Goal: Task Accomplishment & Management: Complete application form

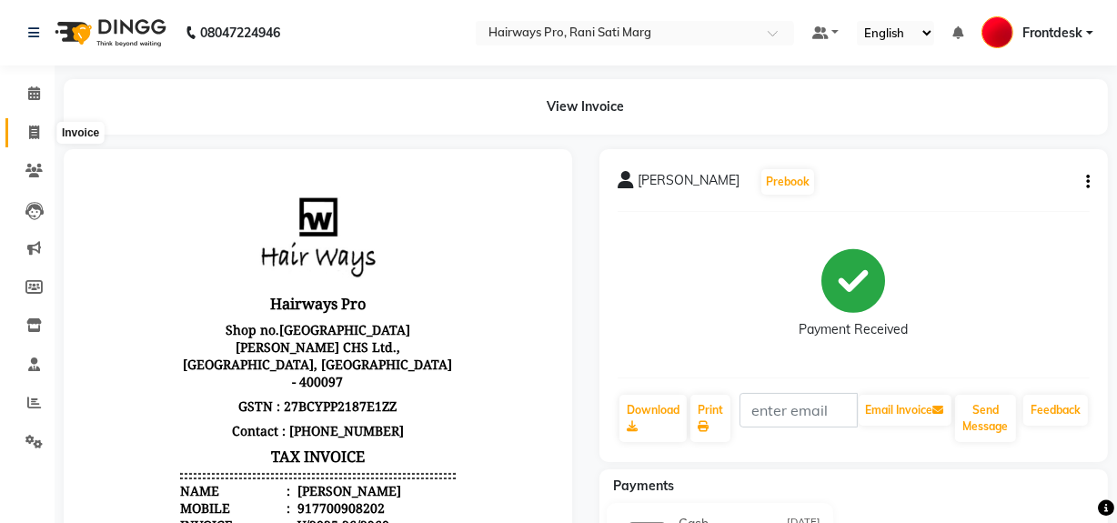
click at [29, 129] on icon at bounding box center [34, 133] width 10 height 14
select select "service"
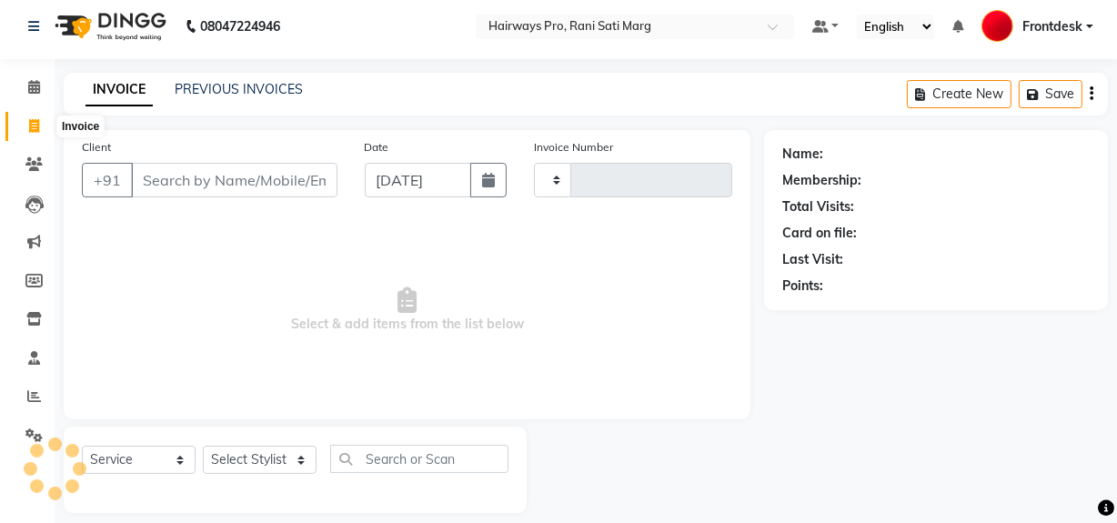
type input "2961"
select select "787"
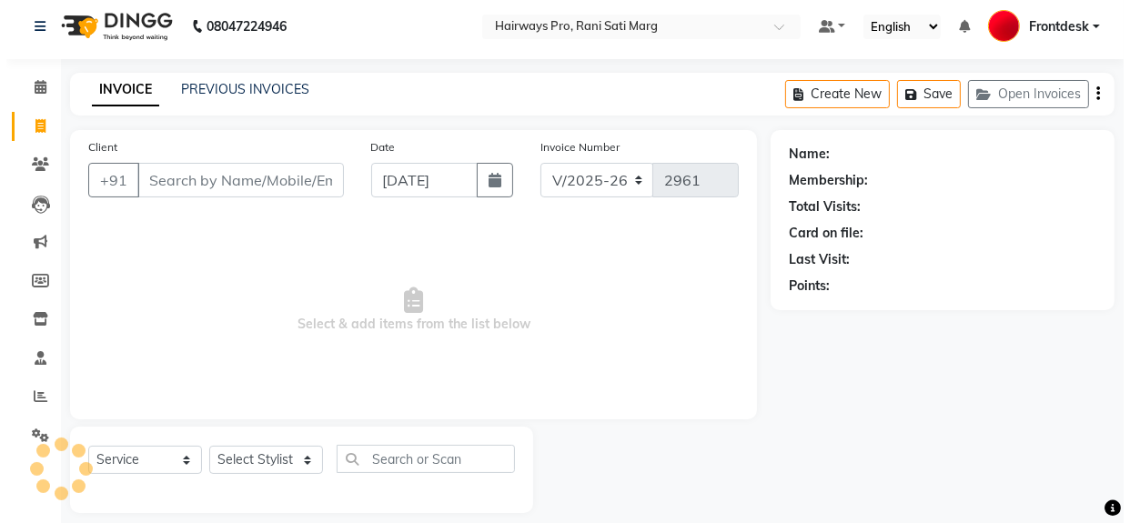
scroll to position [24, 0]
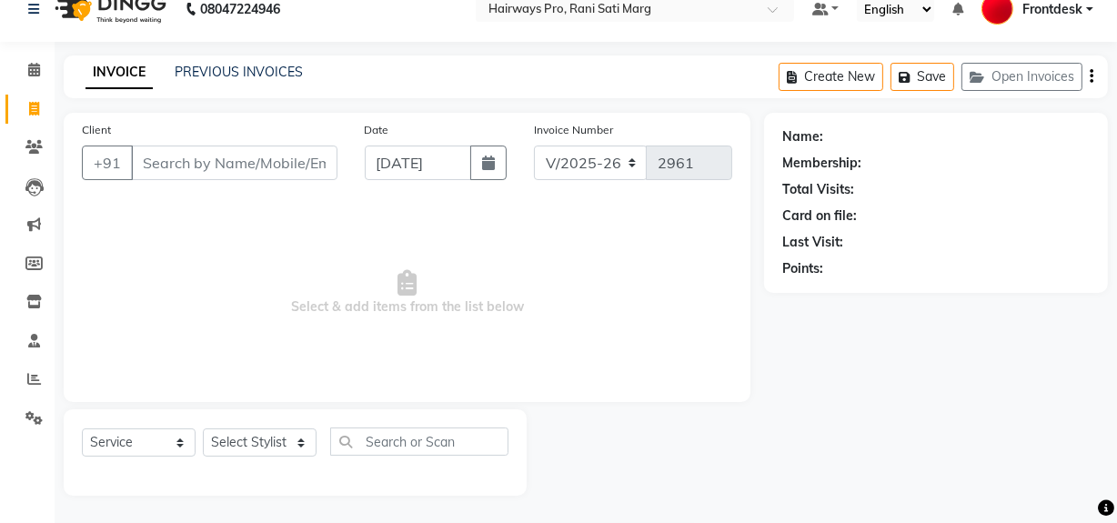
click at [232, 164] on input "Client" at bounding box center [234, 163] width 206 height 35
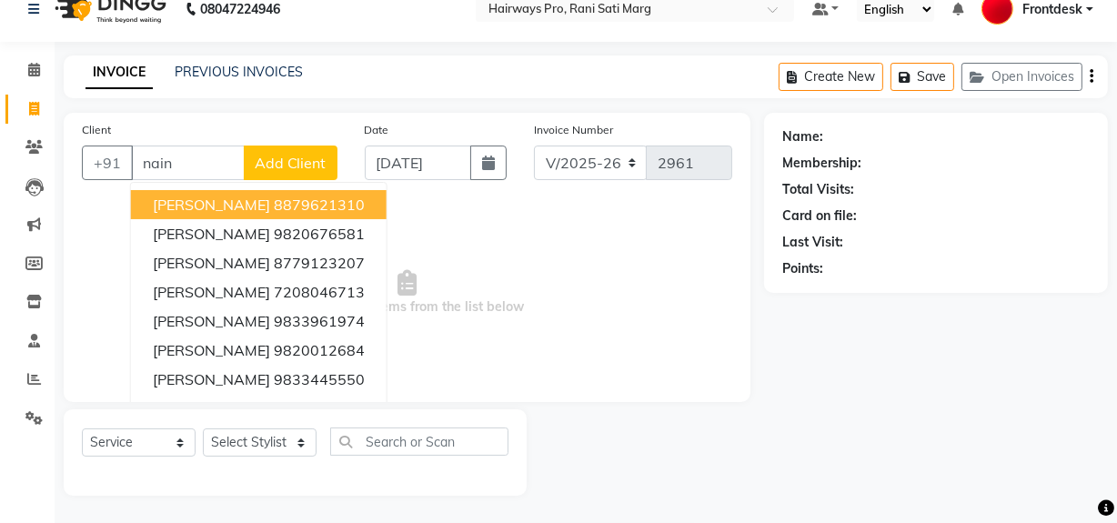
type input "naina"
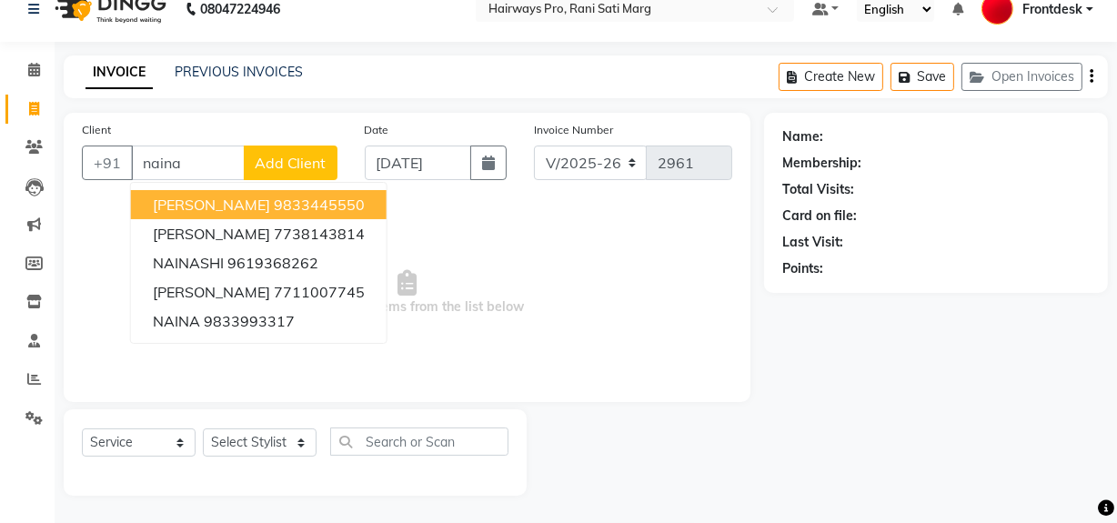
drag, startPoint x: 202, startPoint y: 162, endPoint x: 82, endPoint y: 174, distance: 120.6
click at [81, 173] on div "Client +91 [PERSON_NAME] 9833445550 [PERSON_NAME] 7738143814 NAINASHI 961936826…" at bounding box center [209, 157] width 283 height 75
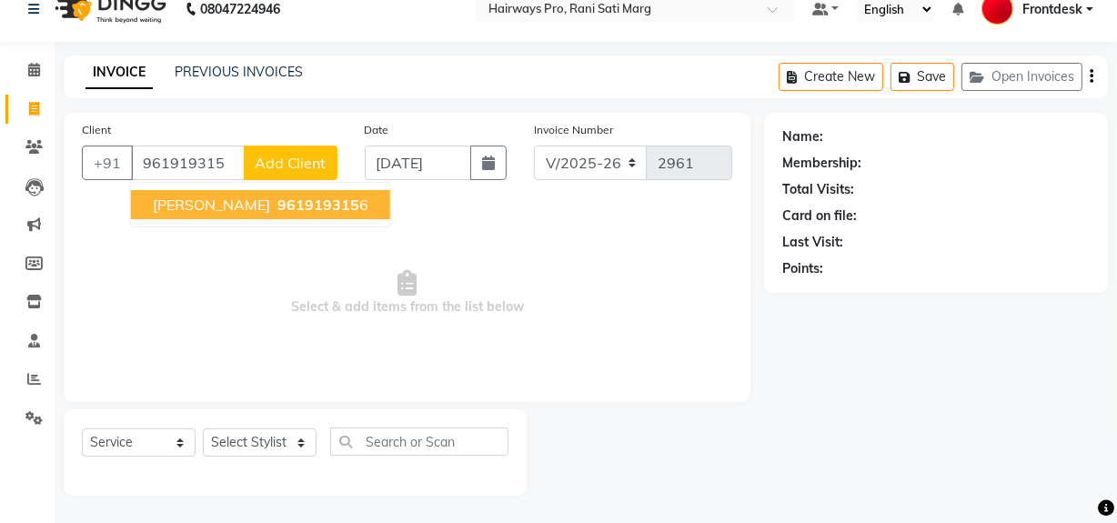
click at [220, 214] on button "[PERSON_NAME] 961919315 6" at bounding box center [260, 204] width 259 height 29
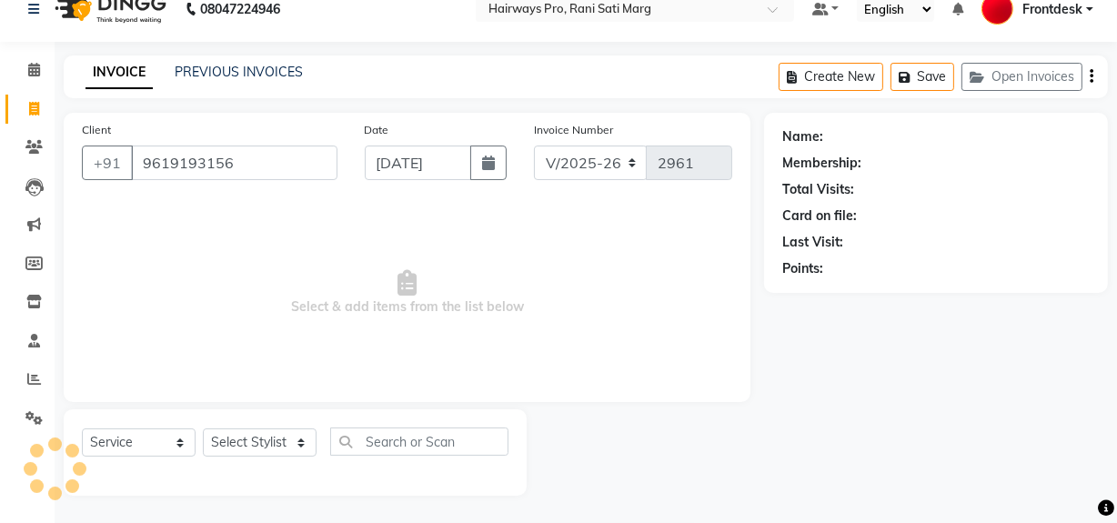
type input "9619193156"
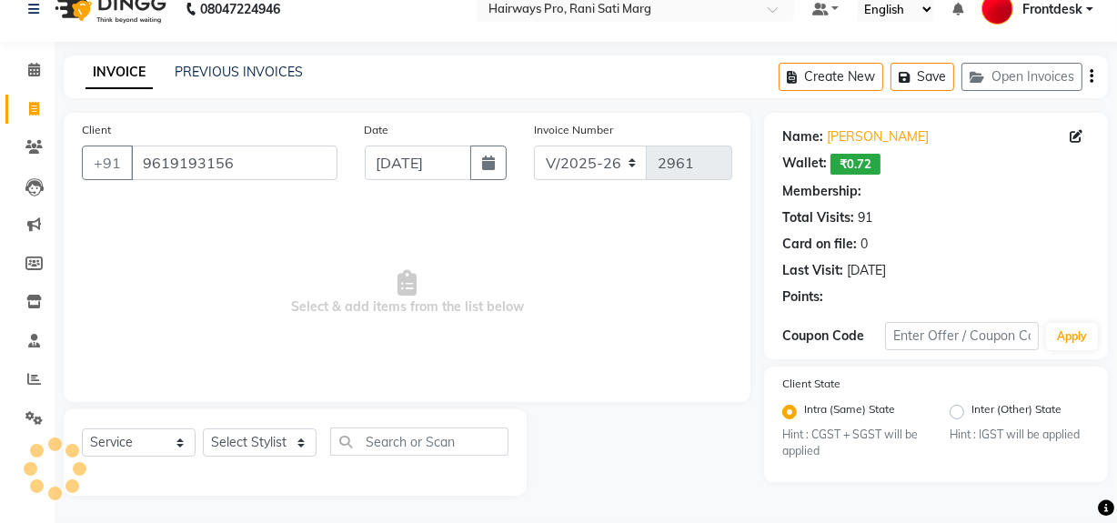
select select "1: Object"
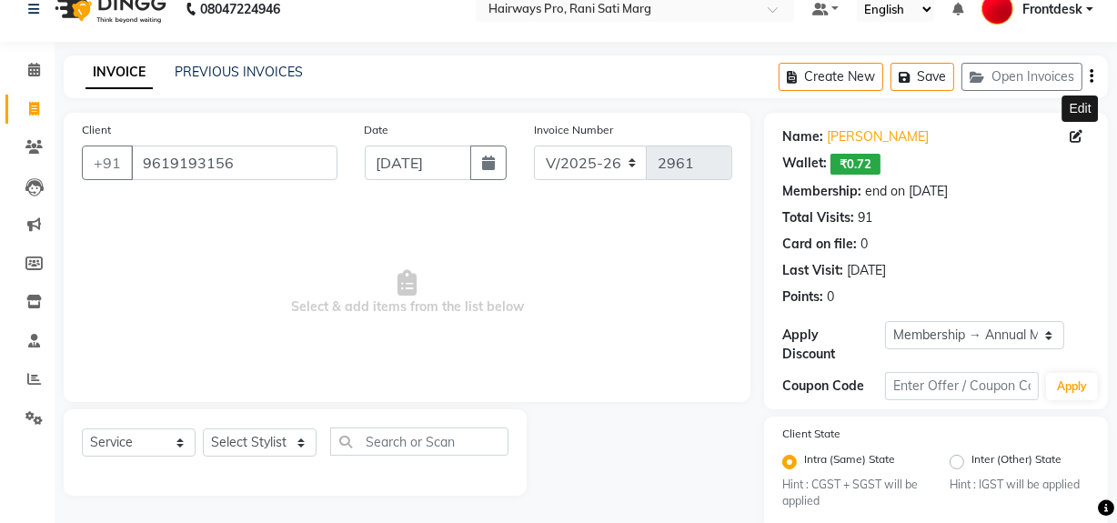
click at [1073, 130] on icon at bounding box center [1076, 136] width 13 height 13
select select "25"
select select "06"
select select "1972"
select select "[DEMOGRAPHIC_DATA]"
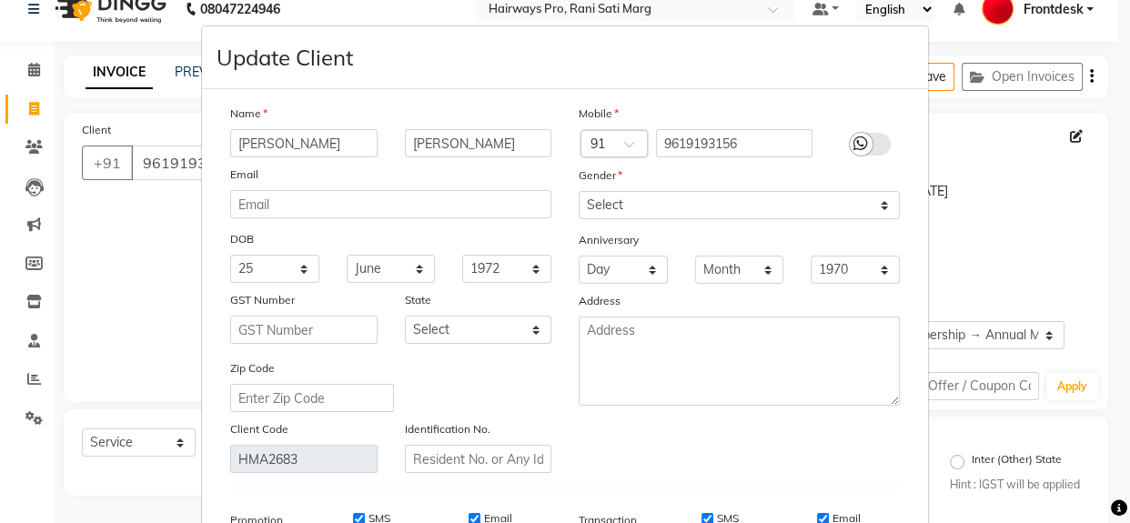
drag, startPoint x: 300, startPoint y: 145, endPoint x: 225, endPoint y: 146, distance: 75.5
click at [230, 146] on input "[PERSON_NAME]" at bounding box center [303, 143] width 147 height 28
type input "naina"
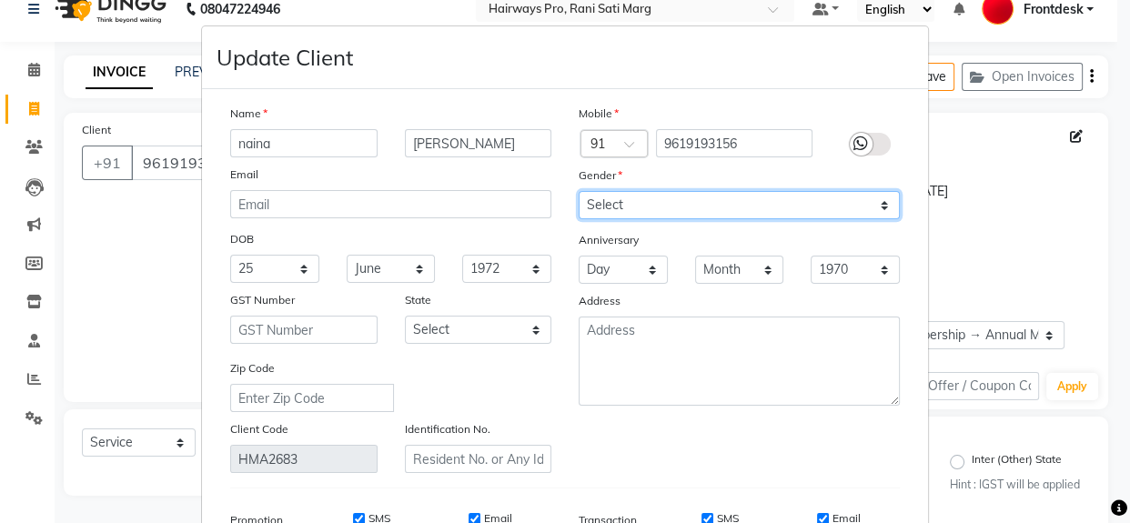
click at [649, 206] on select "Select [DEMOGRAPHIC_DATA] [DEMOGRAPHIC_DATA] Other Prefer Not To Say" at bounding box center [738, 205] width 321 height 28
click at [578, 192] on select "Select [DEMOGRAPHIC_DATA] [DEMOGRAPHIC_DATA] Other Prefer Not To Say" at bounding box center [738, 205] width 321 height 28
click at [660, 199] on select "Select [DEMOGRAPHIC_DATA] [DEMOGRAPHIC_DATA] Other Prefer Not To Say" at bounding box center [738, 205] width 321 height 28
select select "[DEMOGRAPHIC_DATA]"
click at [578, 192] on select "Select [DEMOGRAPHIC_DATA] [DEMOGRAPHIC_DATA] Other Prefer Not To Say" at bounding box center [738, 205] width 321 height 28
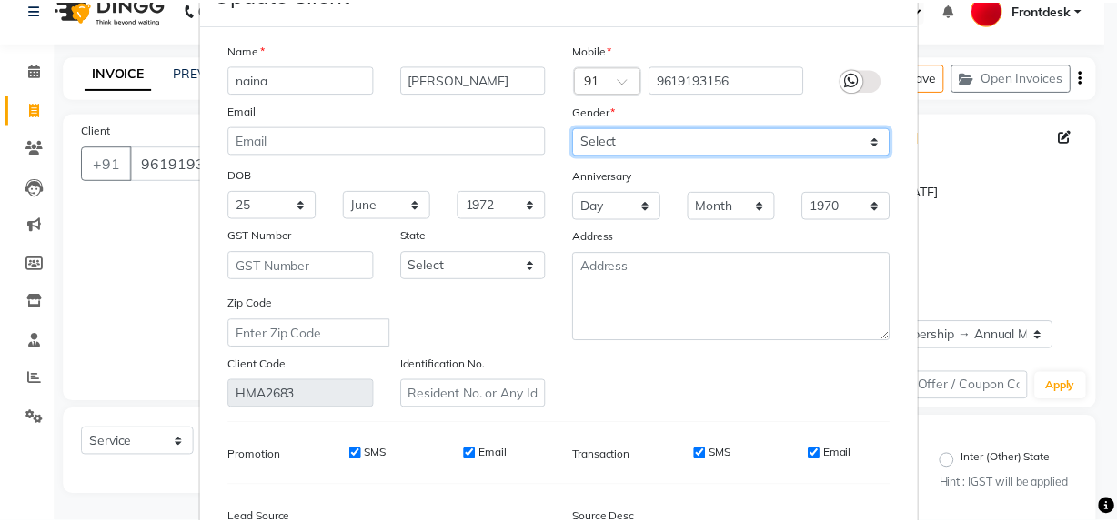
scroll to position [289, 0]
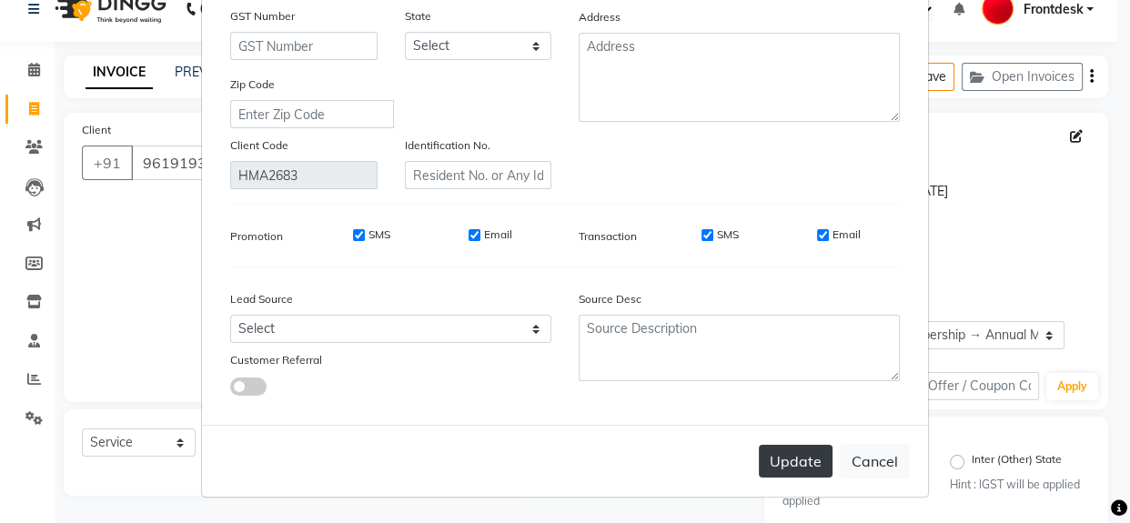
click at [797, 466] on button "Update" at bounding box center [795, 461] width 74 height 33
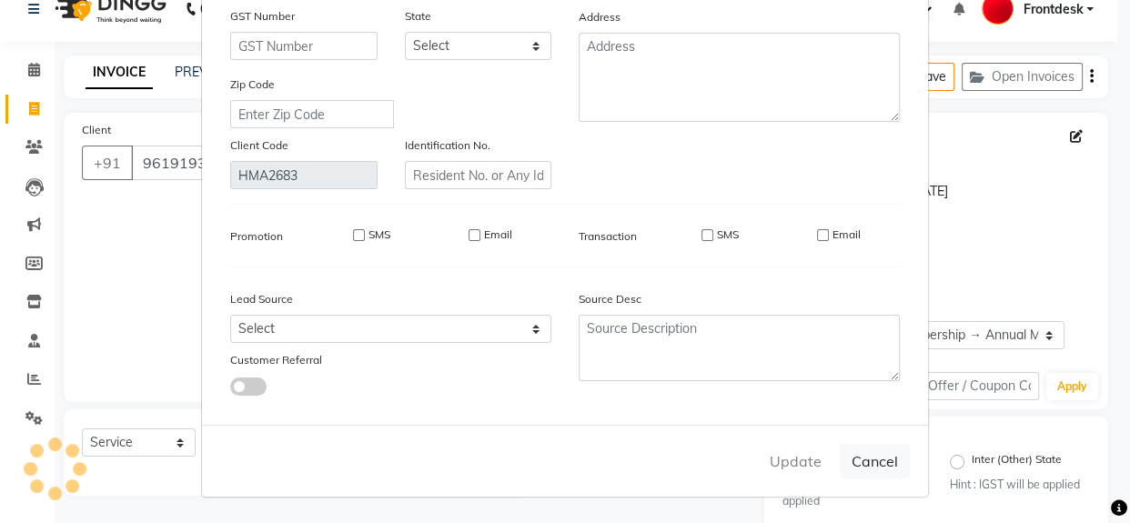
select select
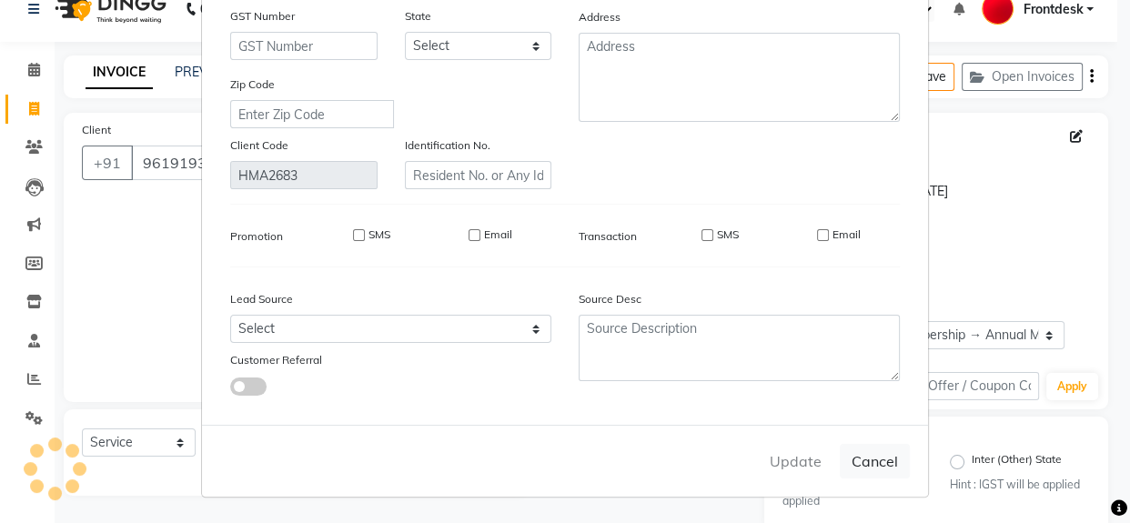
select select
checkbox input "false"
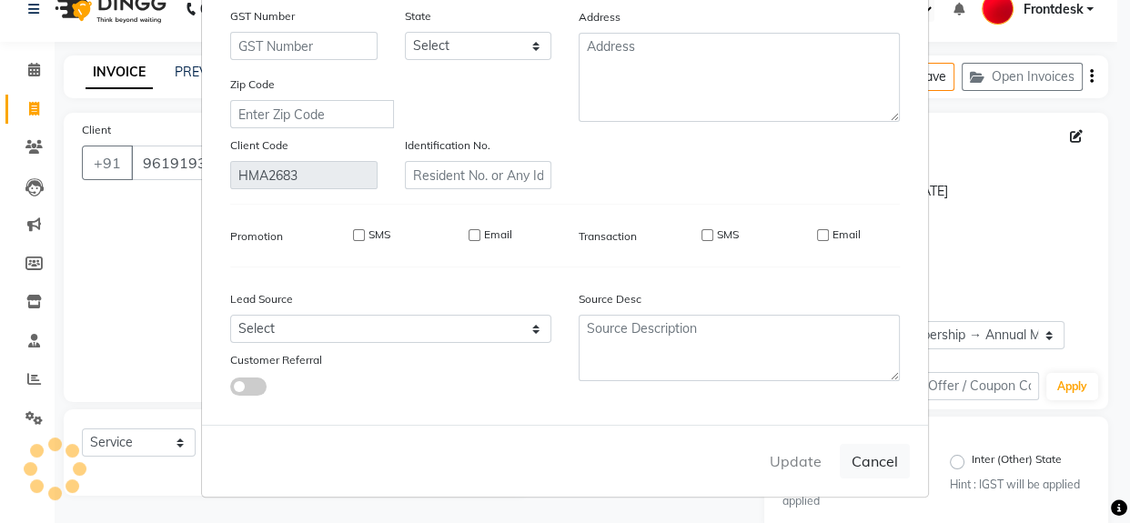
checkbox input "false"
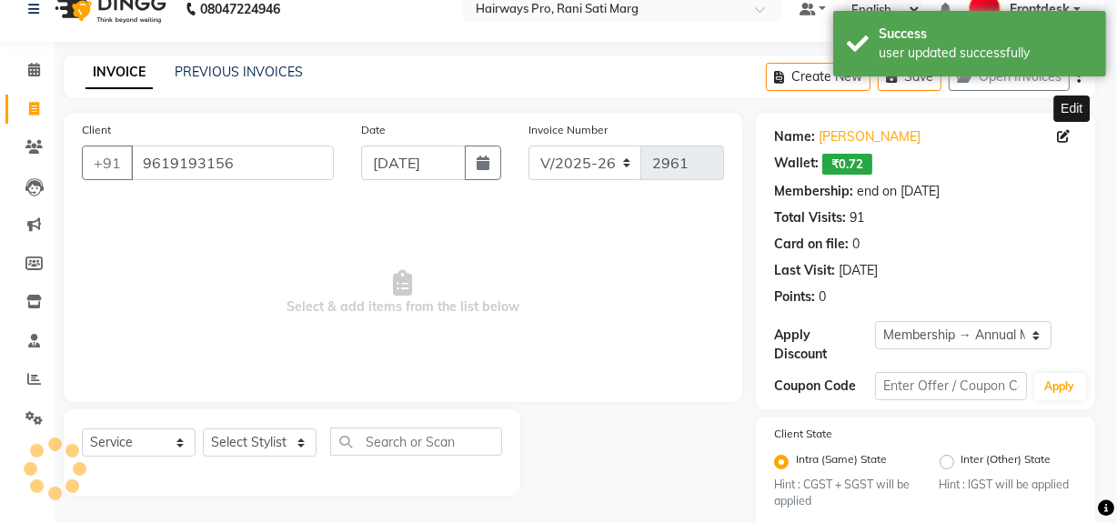
select select "2: Object"
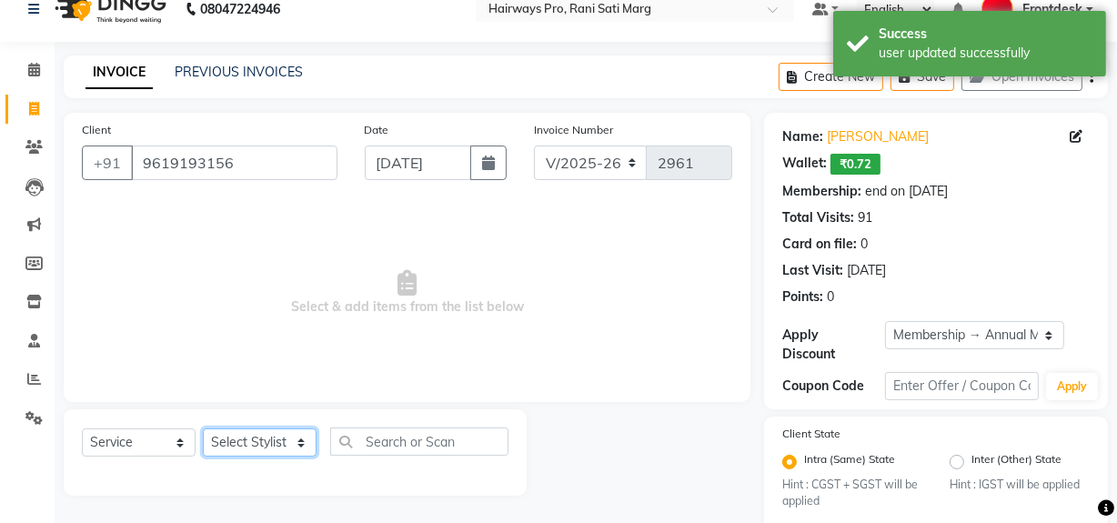
click at [227, 439] on select "Select Stylist ABID DANISH [PERSON_NAME] Frontdesk INTEZAR [PERSON_NAME] [PERSO…" at bounding box center [260, 442] width 114 height 28
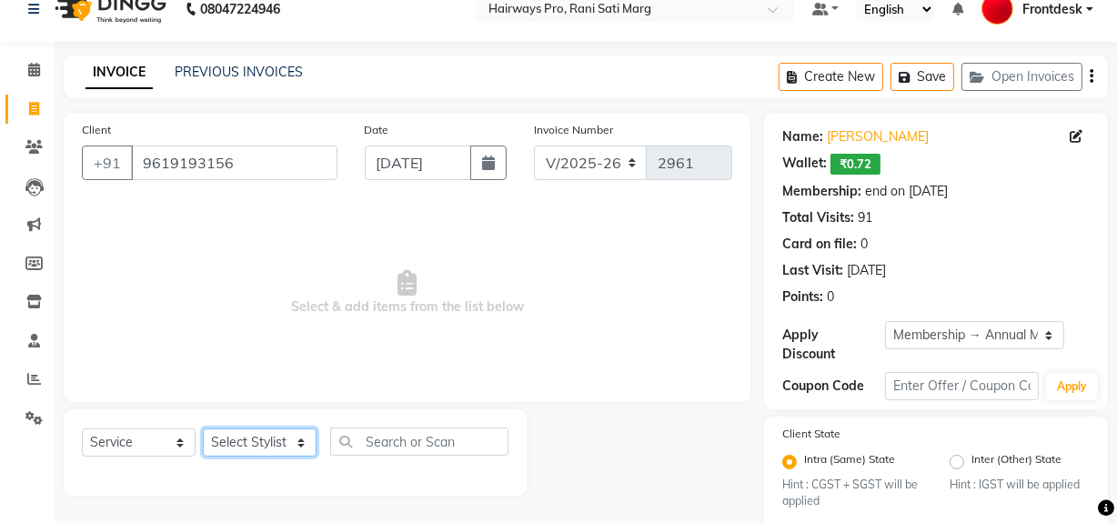
select select "13188"
click at [203, 428] on select "Select Stylist ABID DANISH [PERSON_NAME] Frontdesk INTEZAR [PERSON_NAME] [PERSO…" at bounding box center [260, 442] width 114 height 28
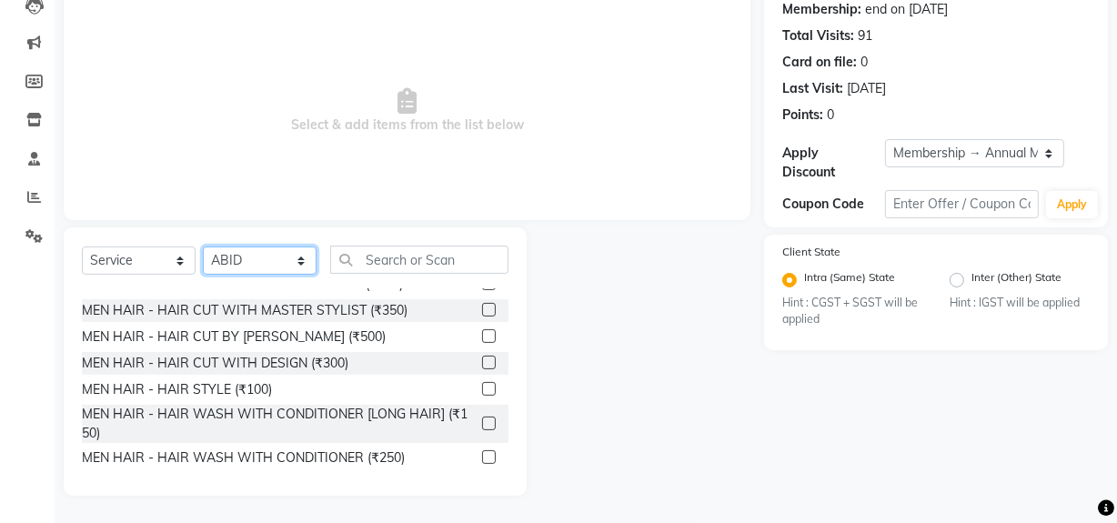
scroll to position [82, 0]
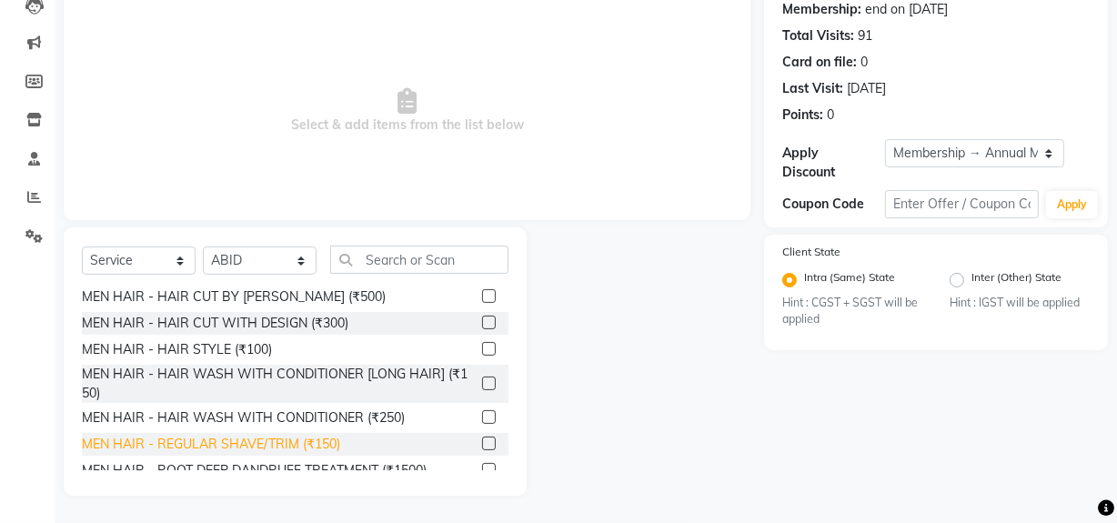
click at [263, 445] on div "MEN HAIR - REGULAR SHAVE/TRIM (₹150)" at bounding box center [211, 444] width 258 height 19
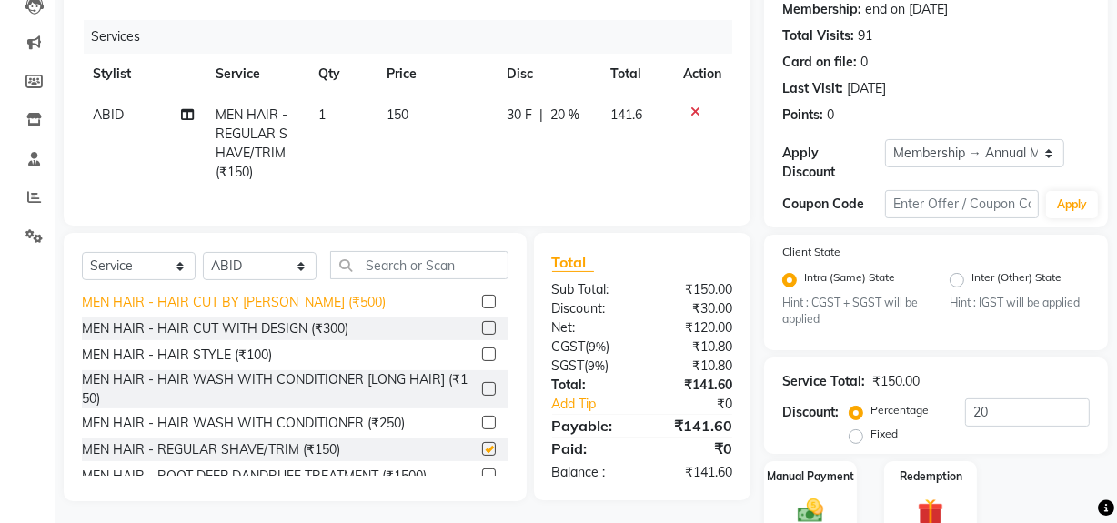
checkbox input "false"
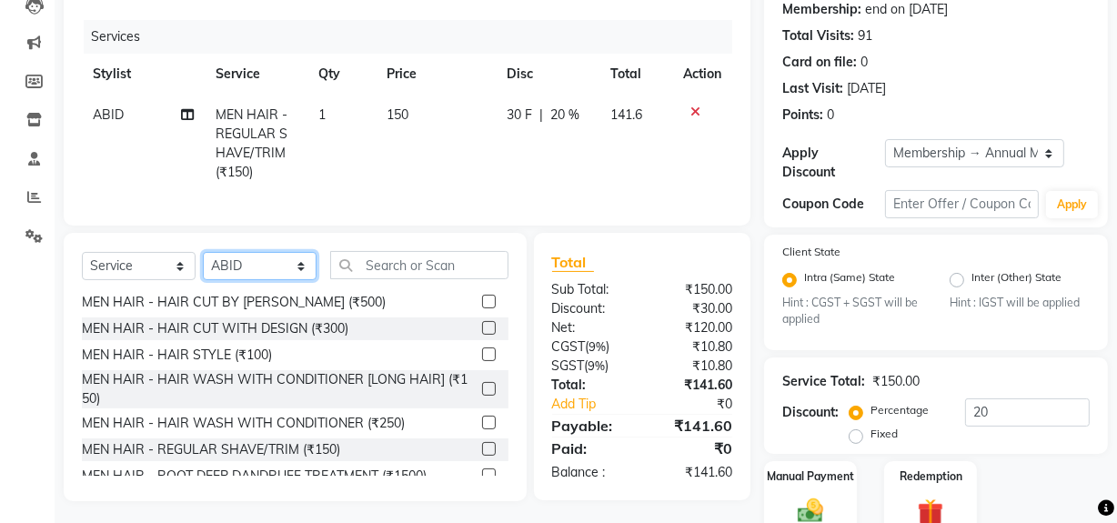
click at [257, 273] on select "Select Stylist ABID DANISH [PERSON_NAME] Frontdesk INTEZAR [PERSON_NAME] [PERSO…" at bounding box center [260, 266] width 114 height 28
select select "45602"
click at [203, 265] on select "Select Stylist ABID DANISH [PERSON_NAME] Frontdesk INTEZAR [PERSON_NAME] [PERSO…" at bounding box center [260, 266] width 114 height 28
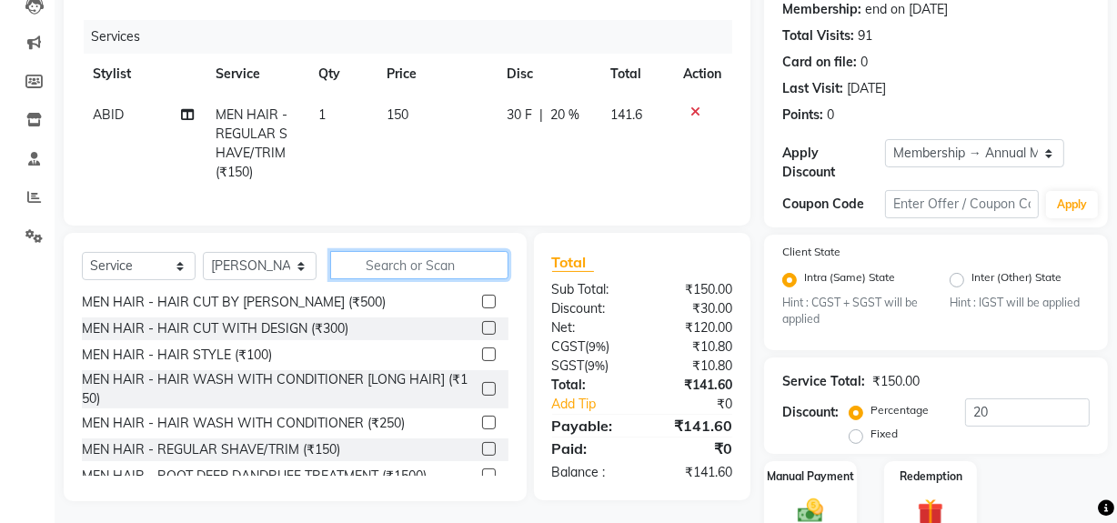
click at [371, 278] on input "text" at bounding box center [419, 265] width 178 height 28
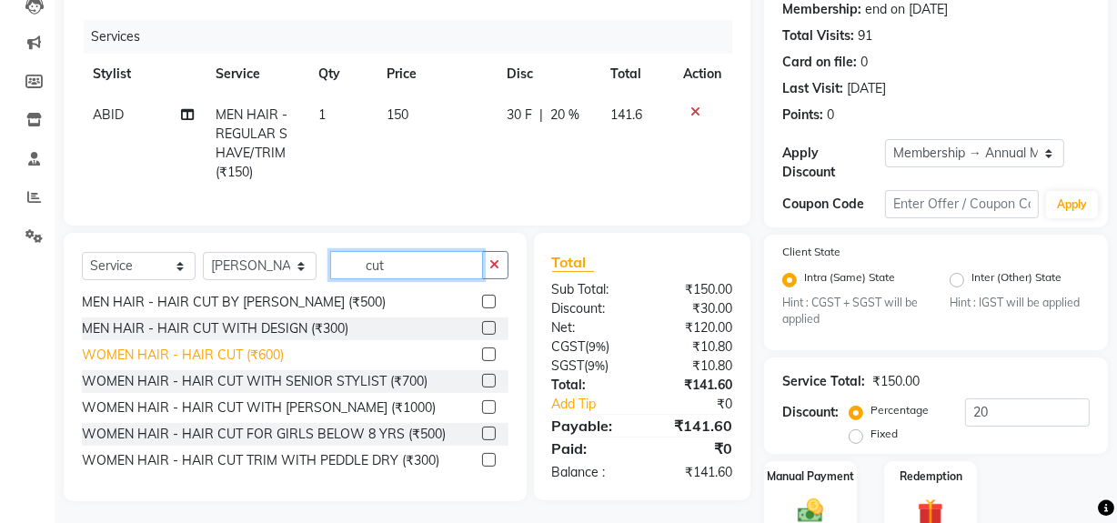
type input "cut"
click at [219, 363] on div "WOMEN HAIR - HAIR CUT (₹600)" at bounding box center [183, 355] width 202 height 19
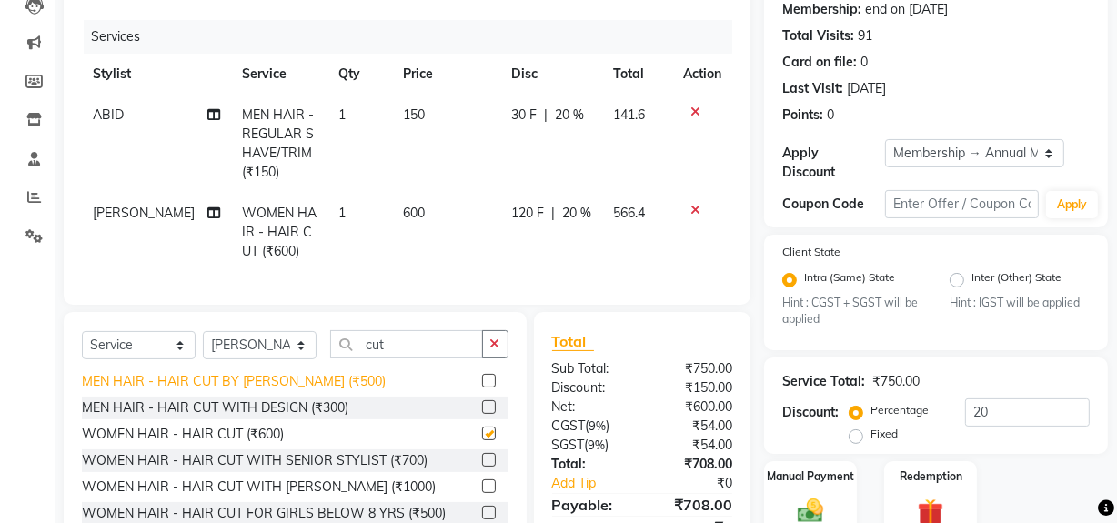
checkbox input "false"
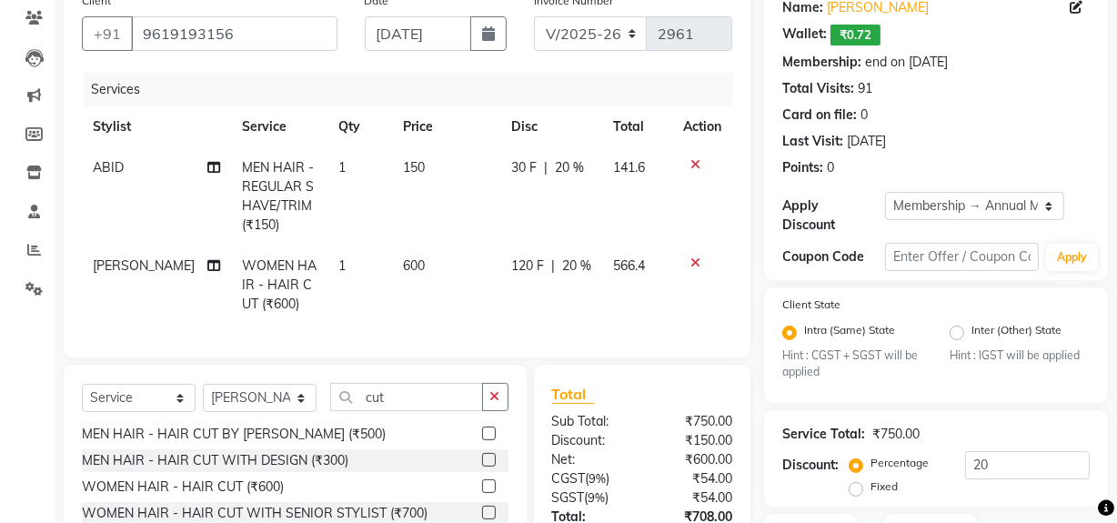
scroll to position [0, 0]
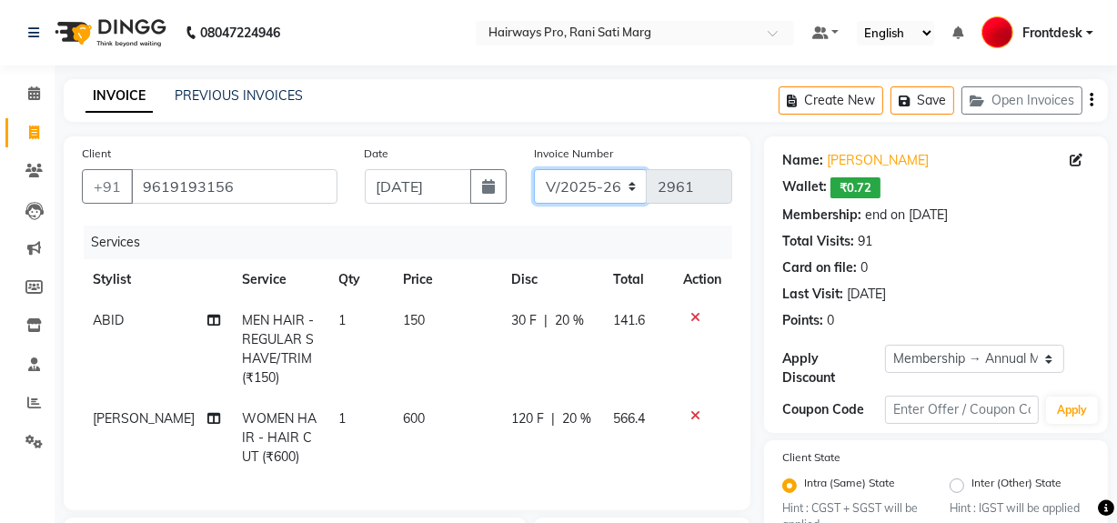
click at [568, 186] on select "INV/25-26 V/2025-26" at bounding box center [591, 186] width 114 height 35
select select "6960"
click at [534, 169] on select "INV/25-26 V/2025-26" at bounding box center [591, 186] width 114 height 35
type input "4172"
click at [1090, 100] on icon "button" at bounding box center [1092, 100] width 4 height 1
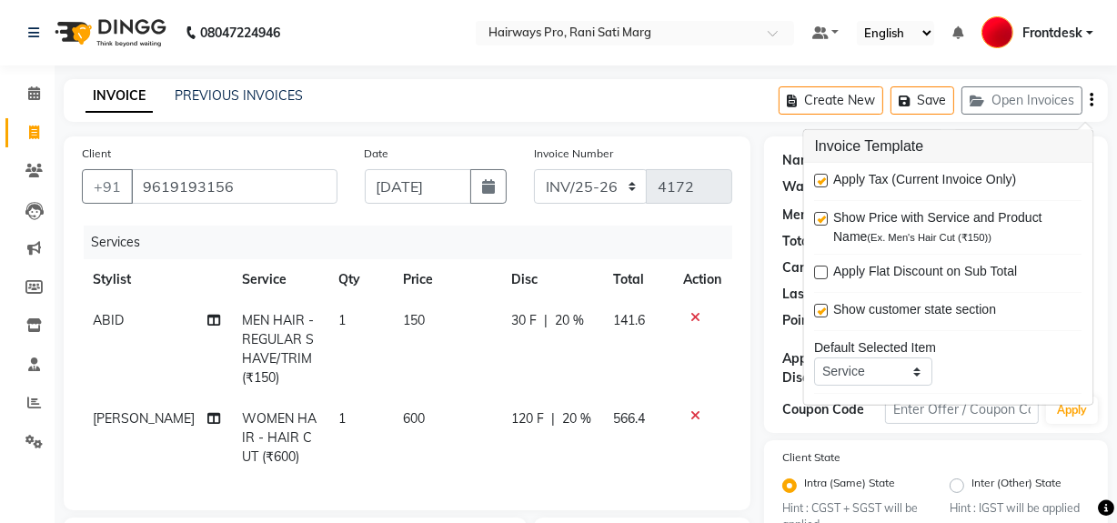
click at [825, 176] on label at bounding box center [822, 181] width 14 height 14
click at [825, 176] on input "checkbox" at bounding box center [821, 182] width 12 height 12
checkbox input "false"
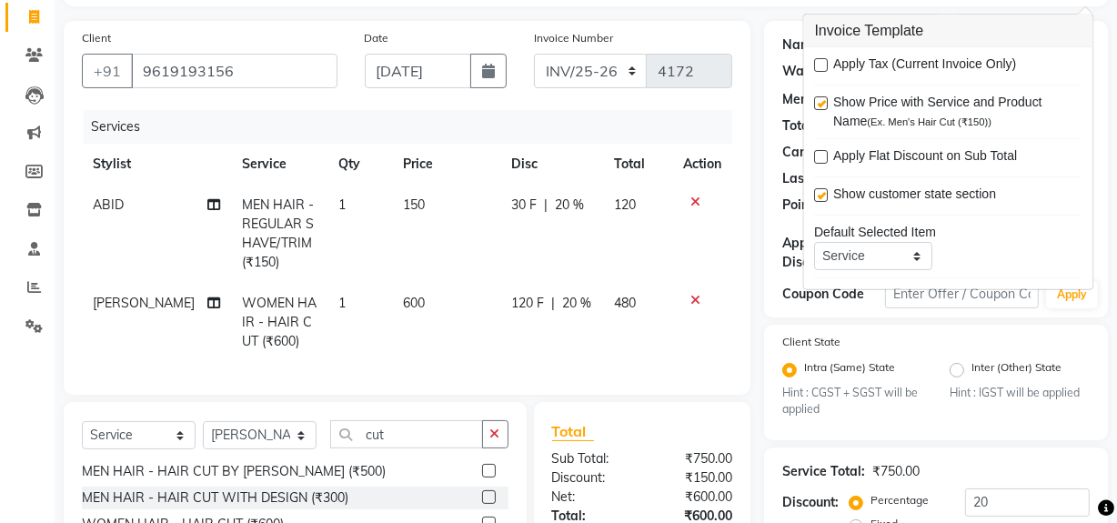
scroll to position [302, 0]
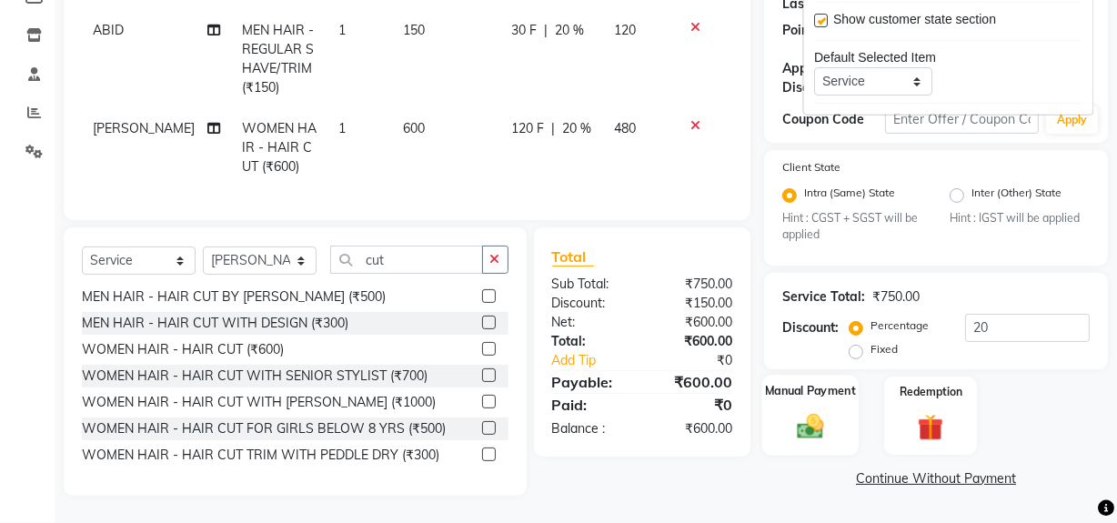
click at [806, 397] on div "Manual Payment" at bounding box center [810, 416] width 96 height 81
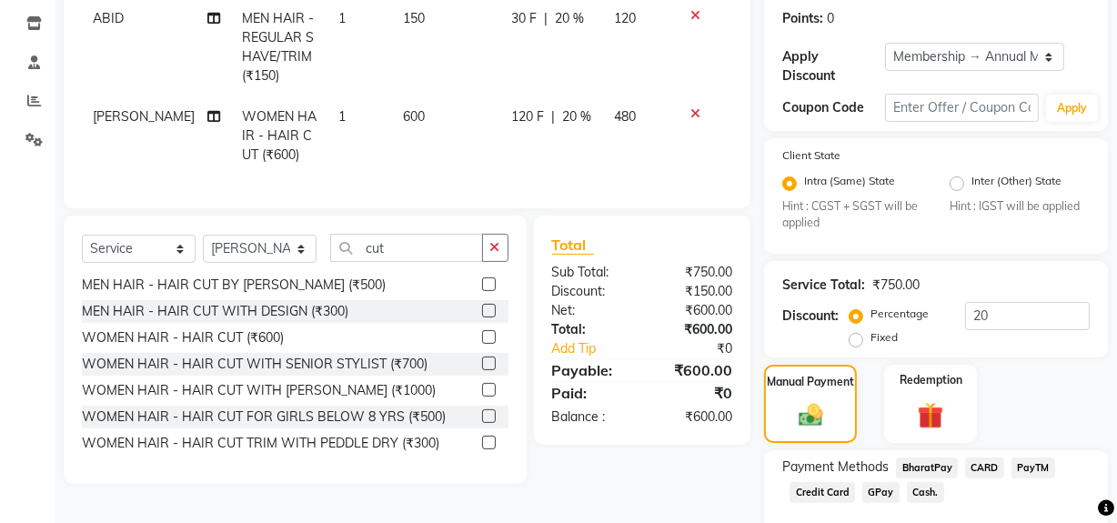
click at [921, 492] on span "Cash." at bounding box center [925, 492] width 37 height 21
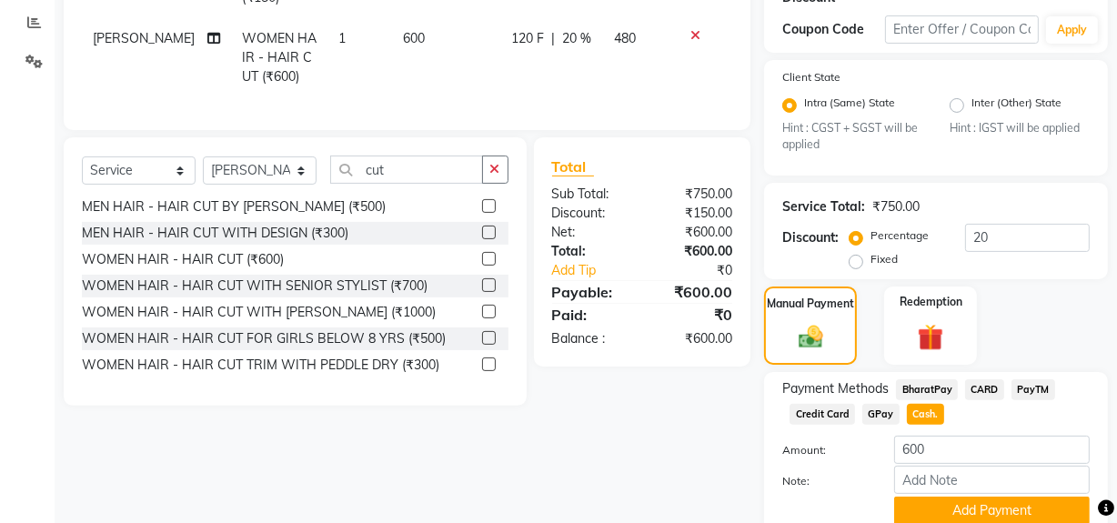
scroll to position [455, 0]
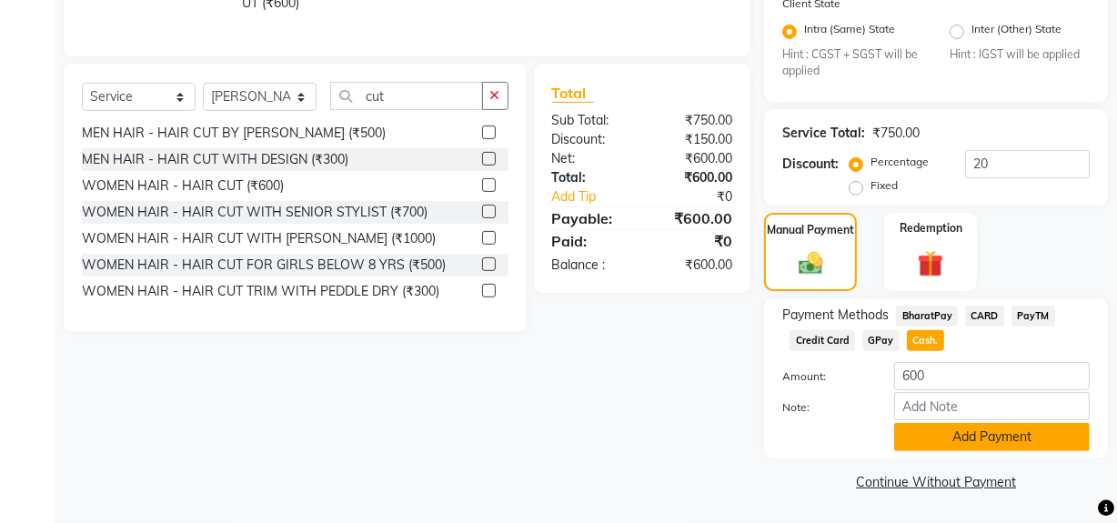
click at [935, 447] on button "Add Payment" at bounding box center [992, 437] width 196 height 28
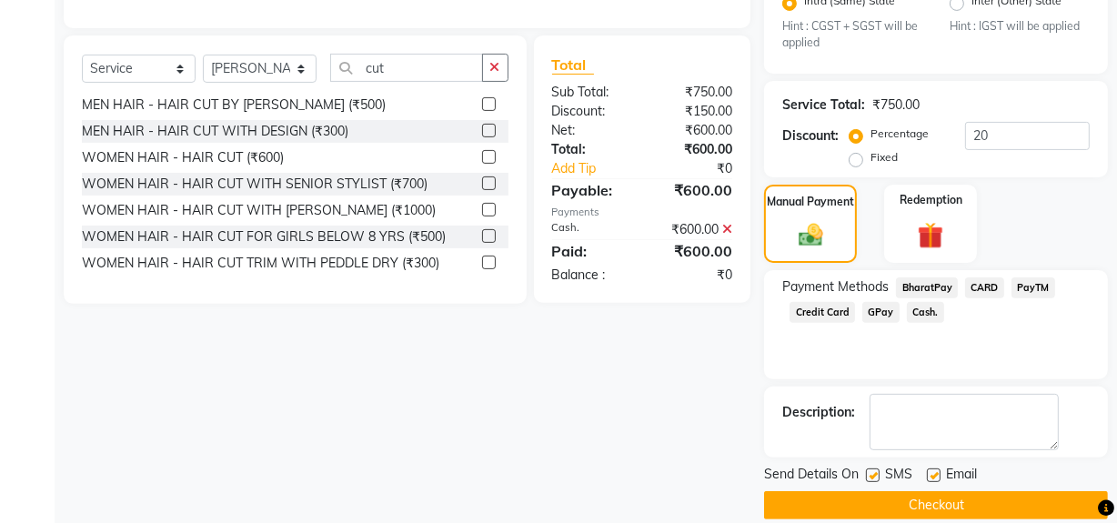
scroll to position [506, 0]
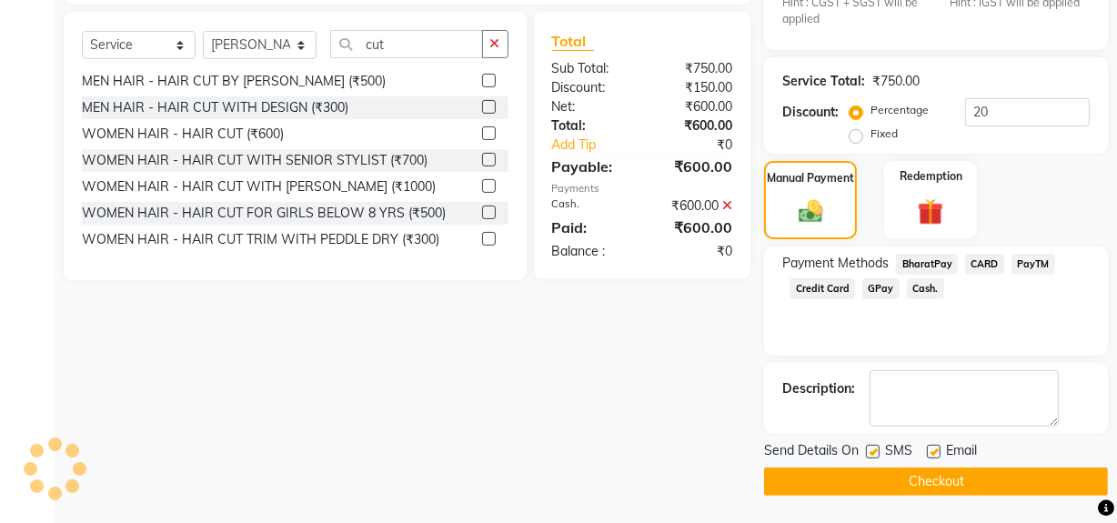
click at [870, 446] on label at bounding box center [873, 452] width 14 height 14
click at [870, 447] on input "checkbox" at bounding box center [872, 453] width 12 height 12
checkbox input "false"
click at [879, 486] on button "Checkout" at bounding box center [936, 481] width 344 height 28
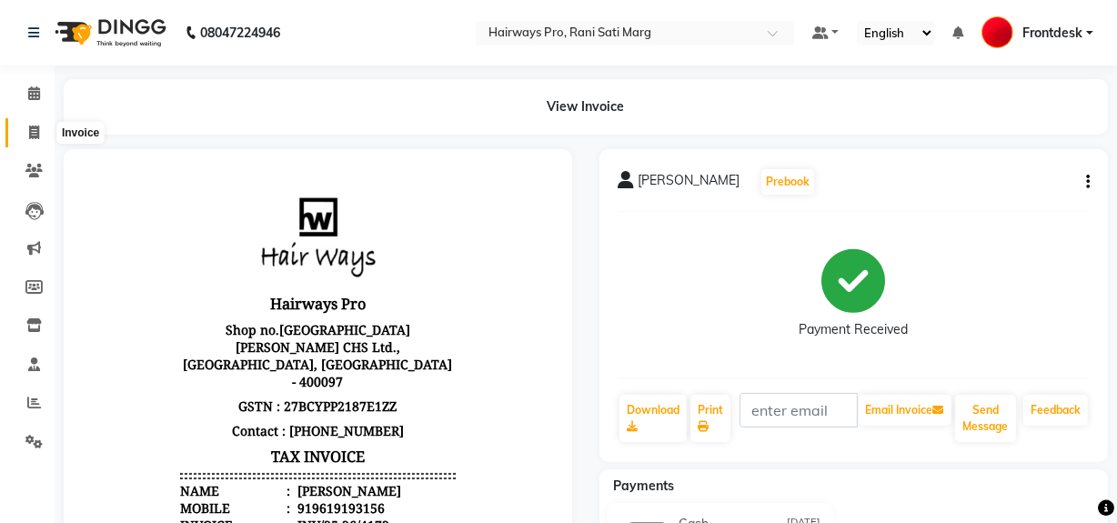
click at [30, 132] on icon at bounding box center [34, 133] width 10 height 14
select select "787"
select select "service"
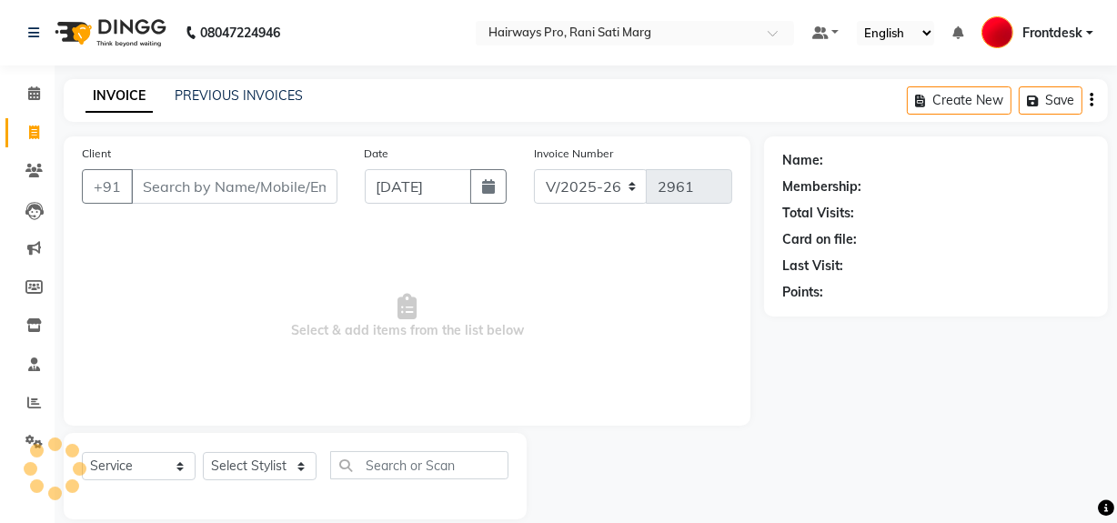
scroll to position [24, 0]
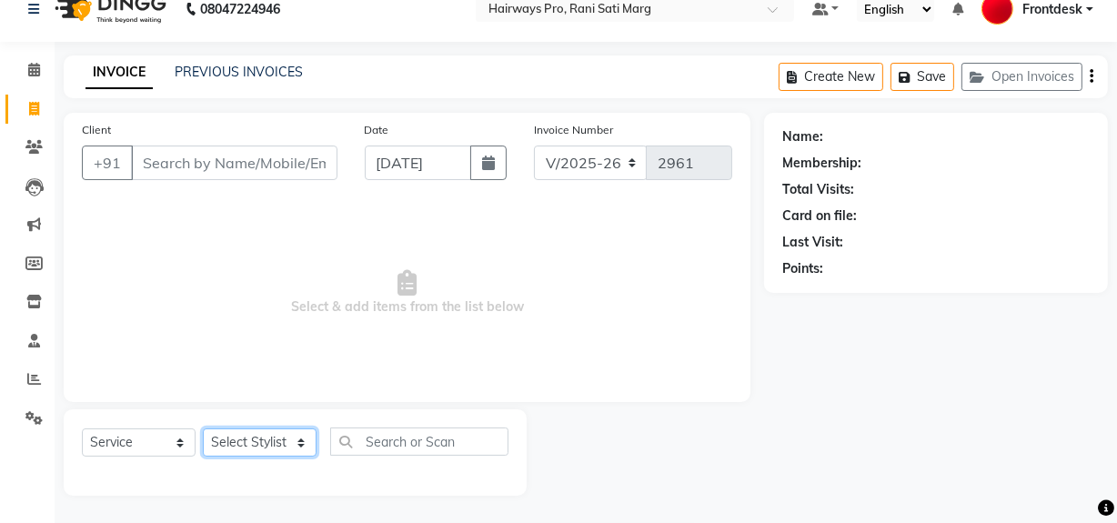
click at [231, 443] on select "Select Stylist ABID DANISH [PERSON_NAME] Frontdesk INTEZAR [PERSON_NAME] [PERSO…" at bounding box center [260, 442] width 114 height 28
select select "13192"
click at [203, 428] on select "Select Stylist ABID DANISH [PERSON_NAME] Frontdesk INTEZAR [PERSON_NAME] [PERSO…" at bounding box center [260, 442] width 114 height 28
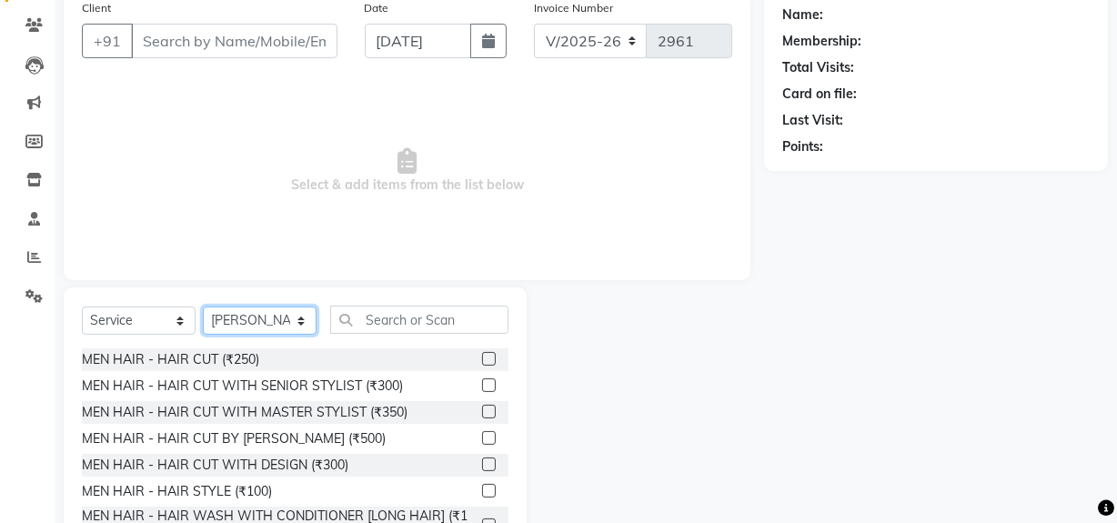
scroll to position [189, 0]
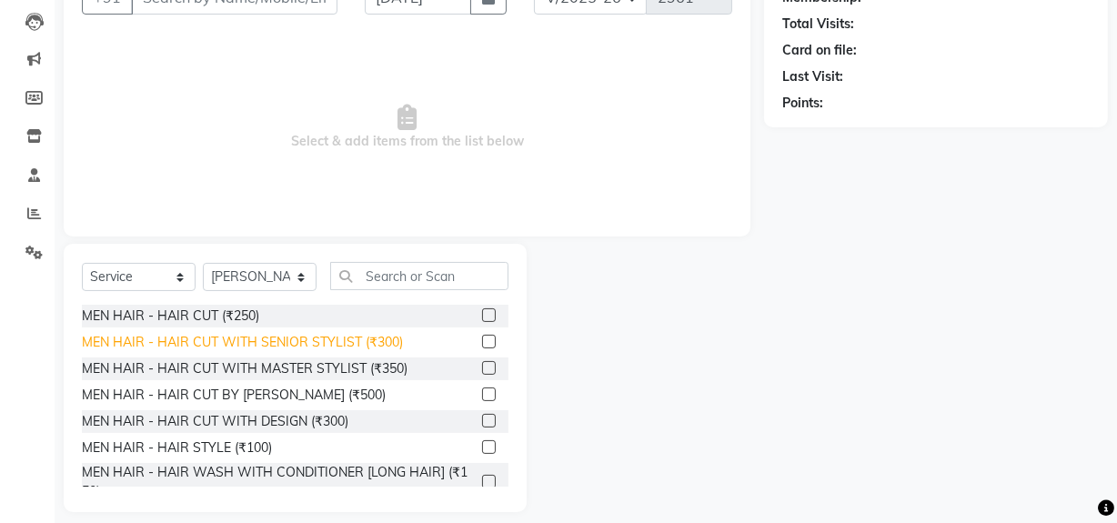
click at [306, 338] on div "MEN HAIR - HAIR CUT WITH SENIOR STYLIST (₹300)" at bounding box center [242, 342] width 321 height 19
checkbox input "false"
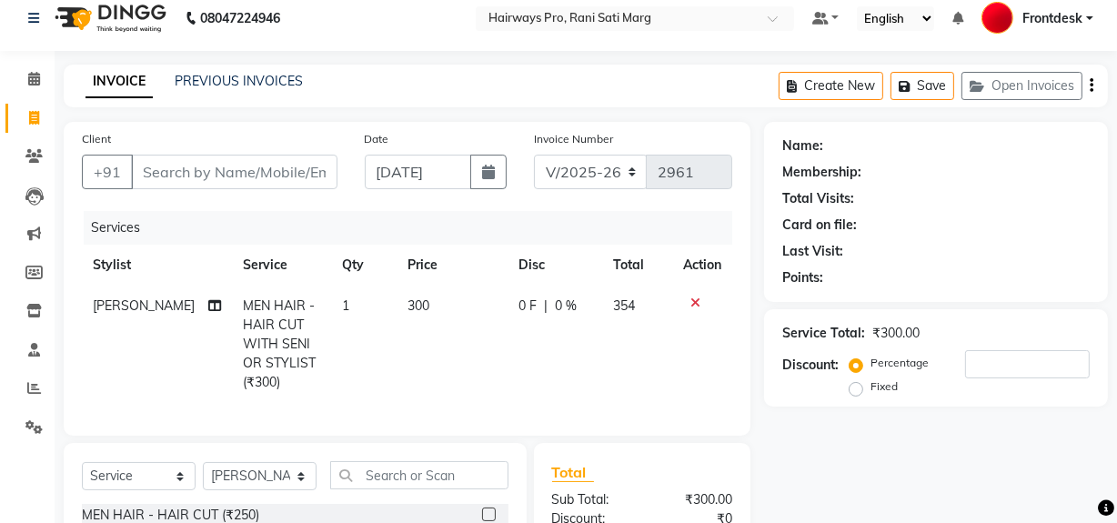
scroll to position [0, 0]
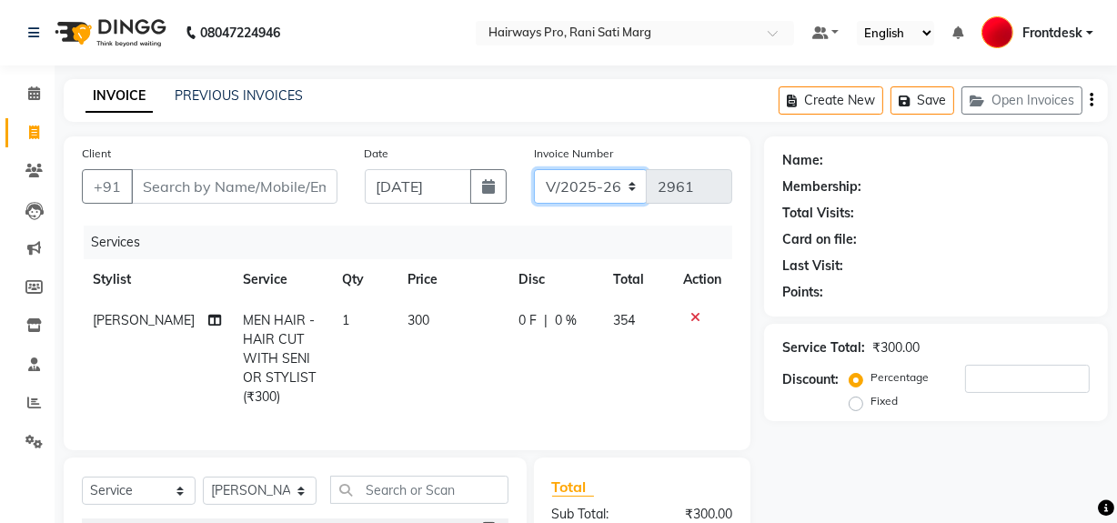
click at [620, 186] on select "INV/25-26 V/2025-26" at bounding box center [591, 186] width 114 height 35
select select "6960"
click at [534, 169] on select "INV/25-26 V/2025-26" at bounding box center [591, 186] width 114 height 35
type input "4173"
click at [1090, 100] on icon "button" at bounding box center [1092, 100] width 4 height 1
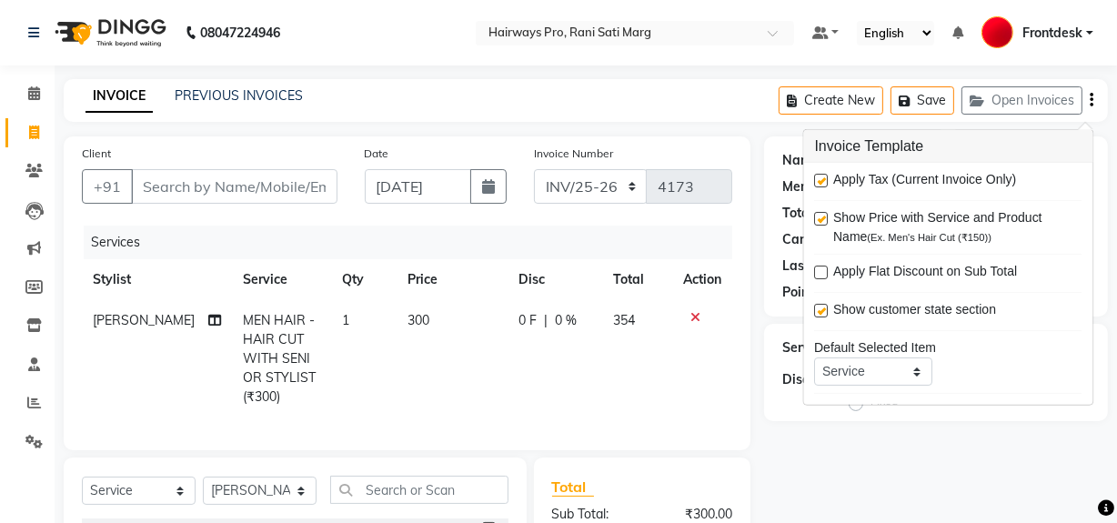
click at [822, 176] on label at bounding box center [822, 181] width 14 height 14
click at [822, 176] on input "checkbox" at bounding box center [821, 182] width 12 height 12
checkbox input "false"
click at [839, 427] on div "Name: Membership: Total Visits: Card on file: Last Visit: Points: Service Total…" at bounding box center [942, 430] width 357 height 589
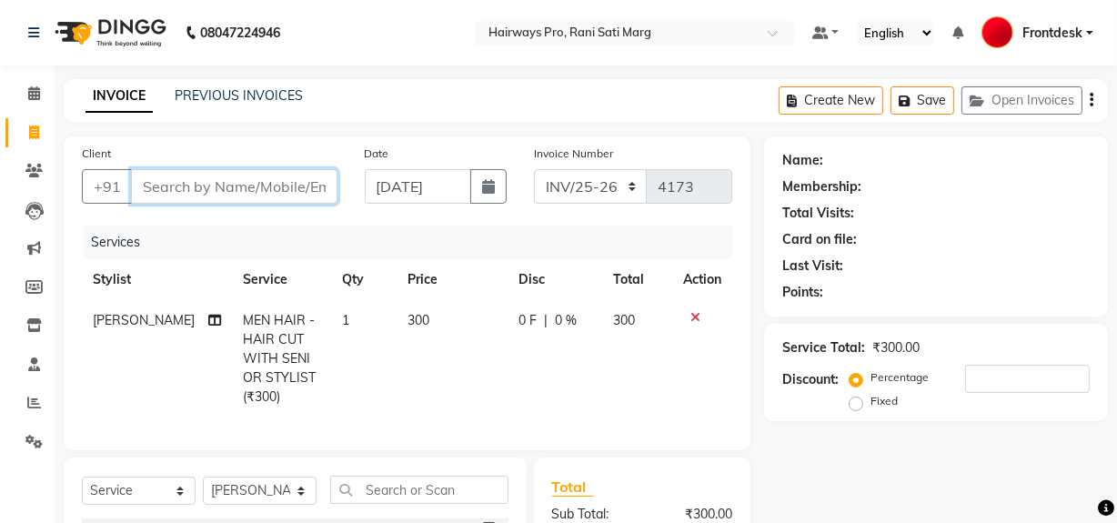
click at [309, 188] on input "Client" at bounding box center [234, 186] width 206 height 35
type input "9"
type input "0"
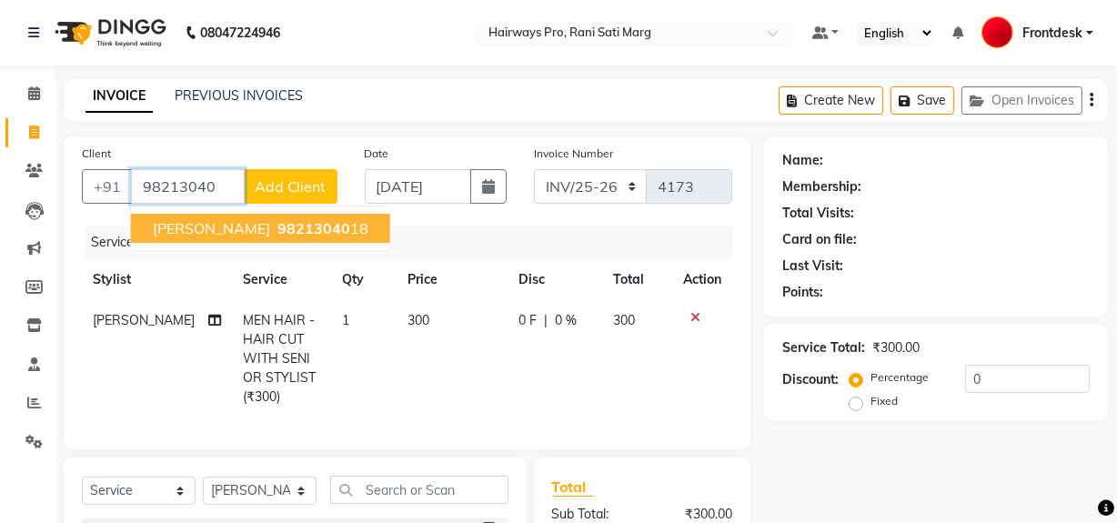
click at [283, 236] on span "98213040" at bounding box center [313, 228] width 73 height 18
type input "9821304018"
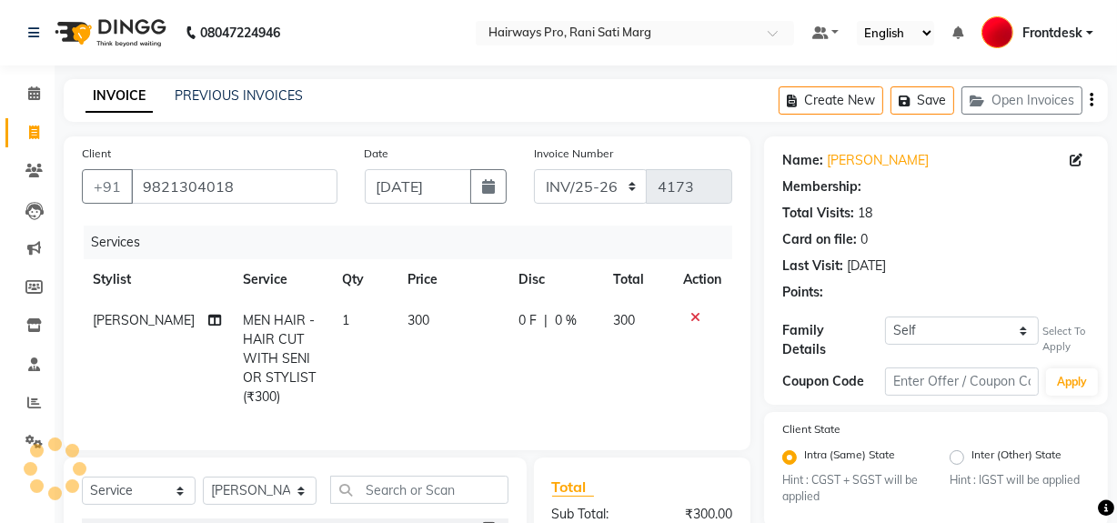
type input "20"
select select "1: Object"
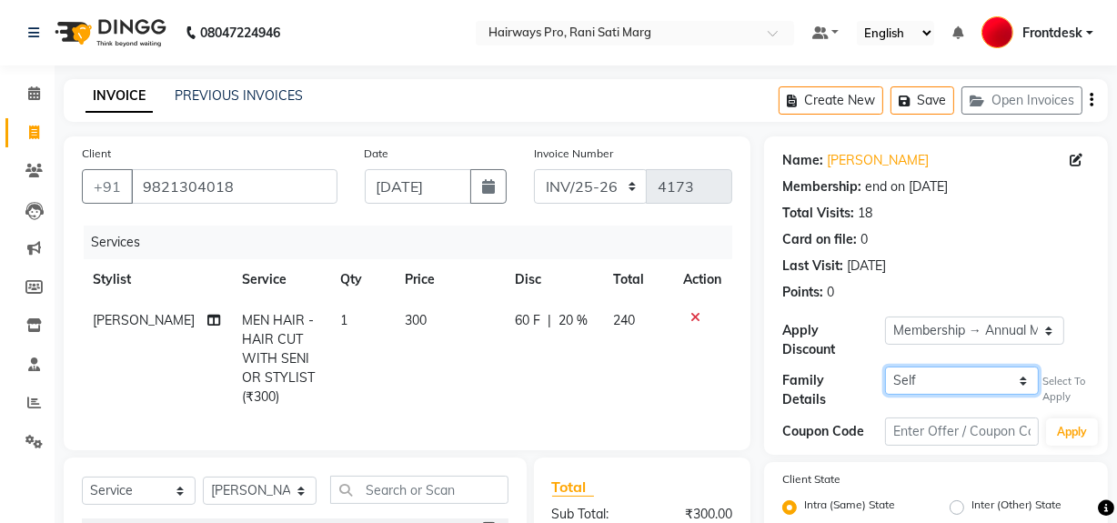
click at [928, 381] on select "Self [PERSON_NAME]" at bounding box center [962, 381] width 154 height 28
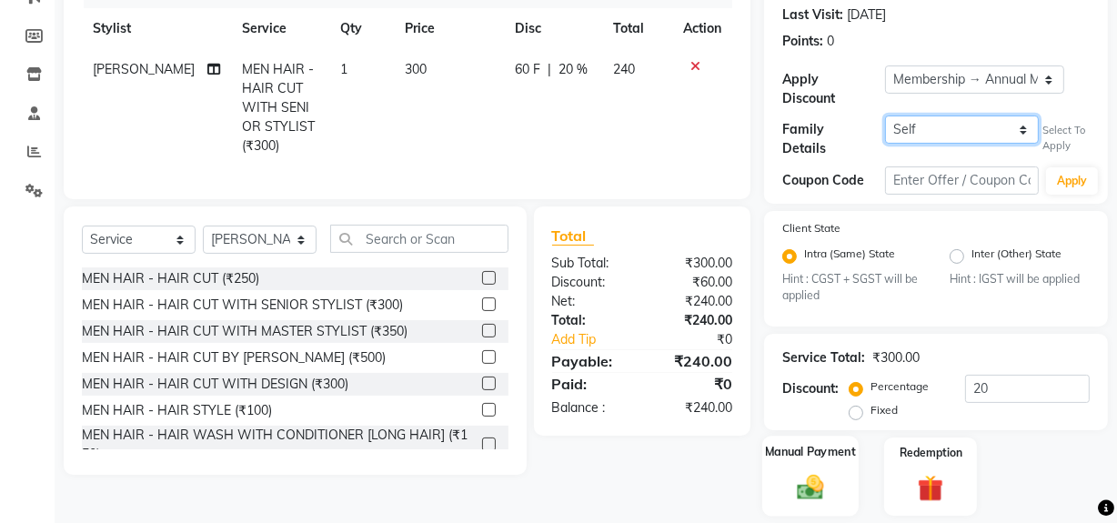
scroll to position [304, 0]
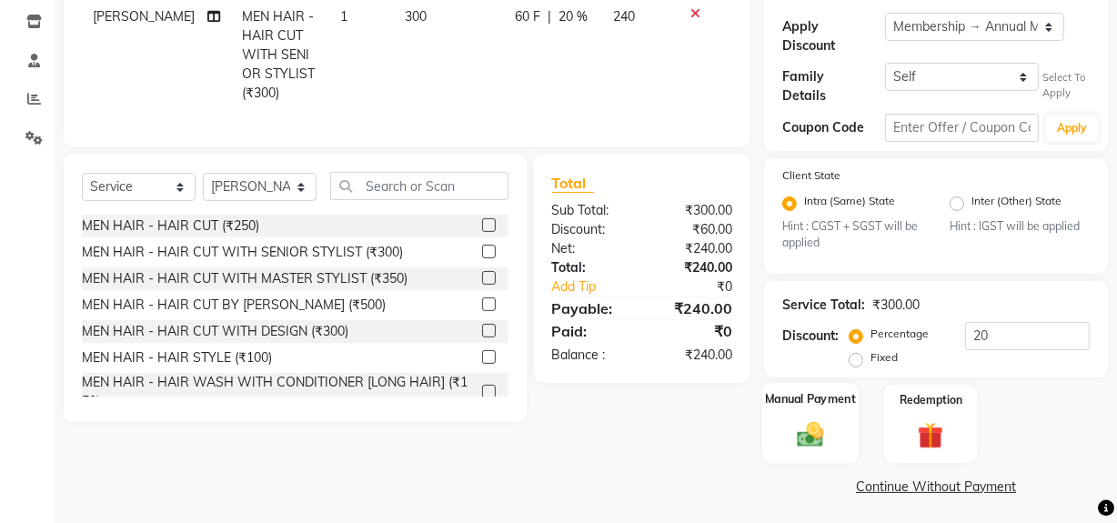
click at [829, 424] on img at bounding box center [811, 434] width 44 height 31
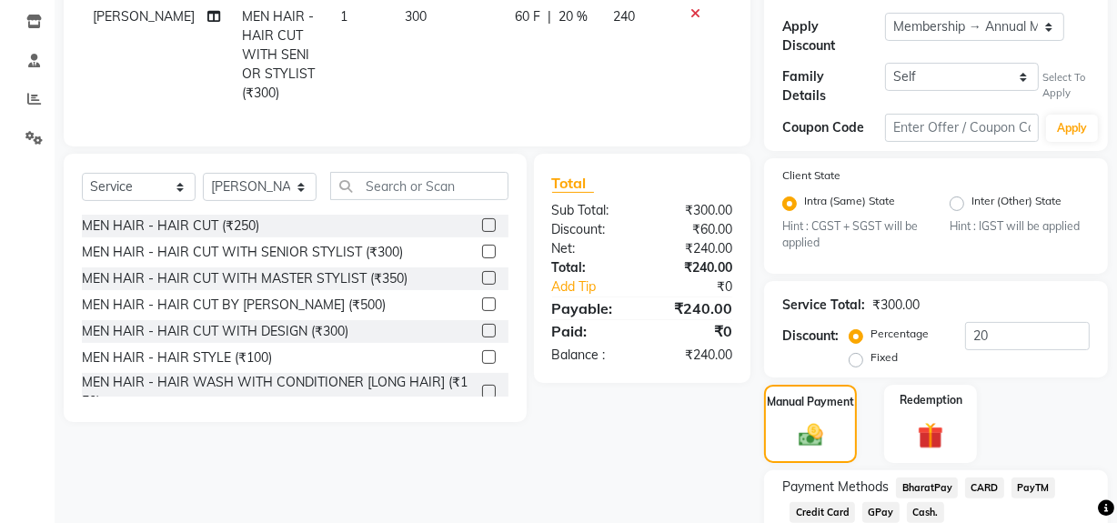
click at [927, 506] on span "Cash." at bounding box center [925, 512] width 37 height 21
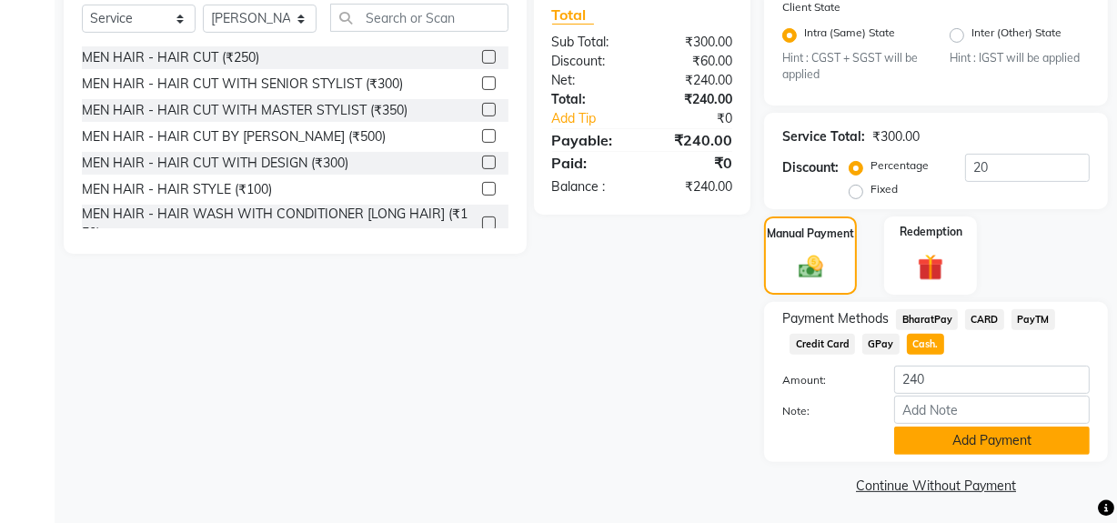
click at [919, 437] on button "Add Payment" at bounding box center [992, 441] width 196 height 28
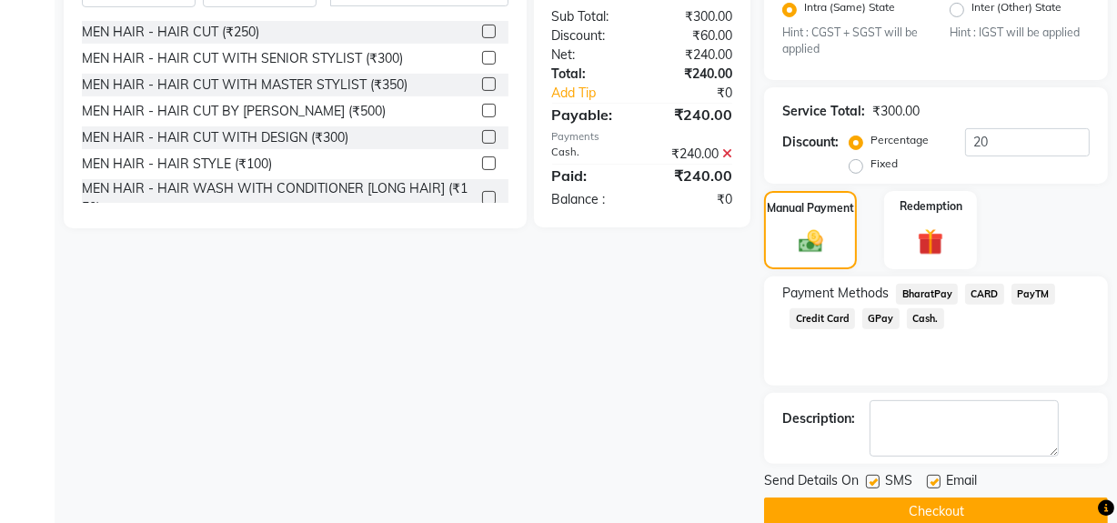
scroll to position [523, 0]
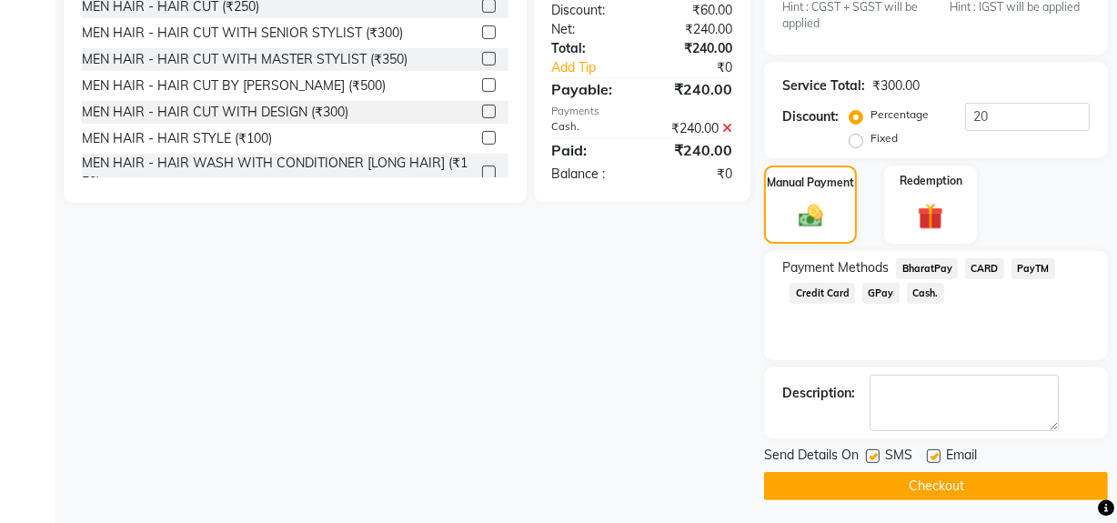
click at [873, 454] on label at bounding box center [873, 456] width 14 height 14
click at [873, 454] on input "checkbox" at bounding box center [872, 457] width 12 height 12
checkbox input "false"
click at [869, 487] on button "Checkout" at bounding box center [936, 486] width 344 height 28
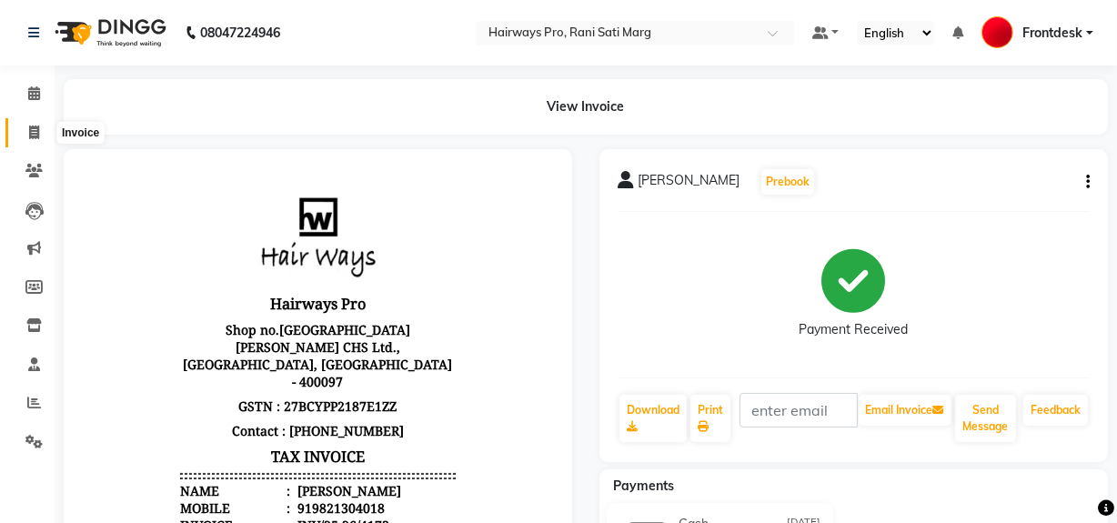
click at [36, 135] on icon at bounding box center [34, 133] width 10 height 14
select select "service"
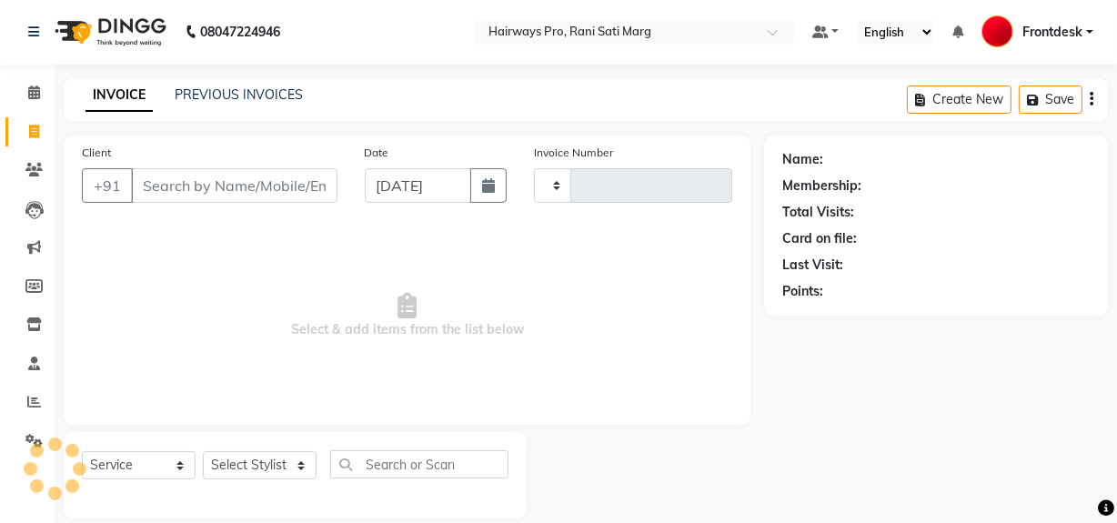
type input "2961"
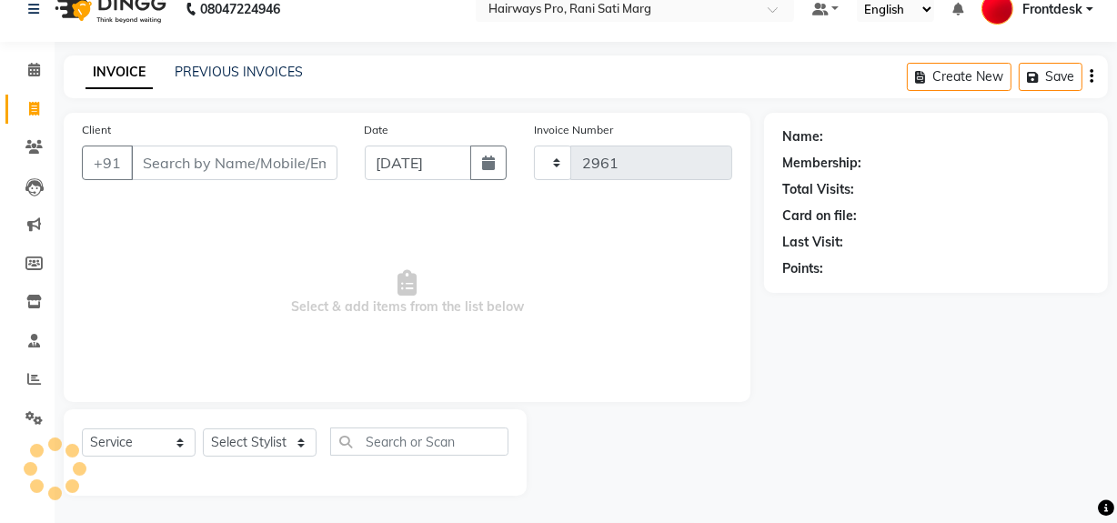
select select "787"
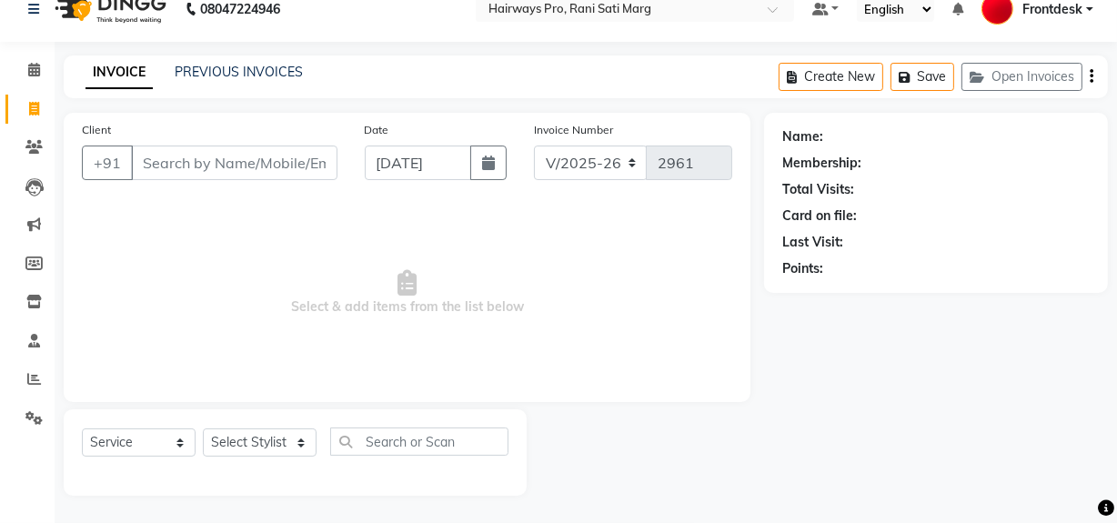
click at [172, 169] on input "Client" at bounding box center [234, 163] width 206 height 35
click at [256, 436] on select "Select Stylist ABID DANISH [PERSON_NAME] Frontdesk INTEZAR [PERSON_NAME] [PERSO…" at bounding box center [260, 442] width 114 height 28
click at [163, 226] on span "Select & add items from the list below" at bounding box center [407, 293] width 650 height 182
drag, startPoint x: 186, startPoint y: 164, endPoint x: 190, endPoint y: 181, distance: 17.7
click at [190, 168] on input "Client" at bounding box center [234, 163] width 206 height 35
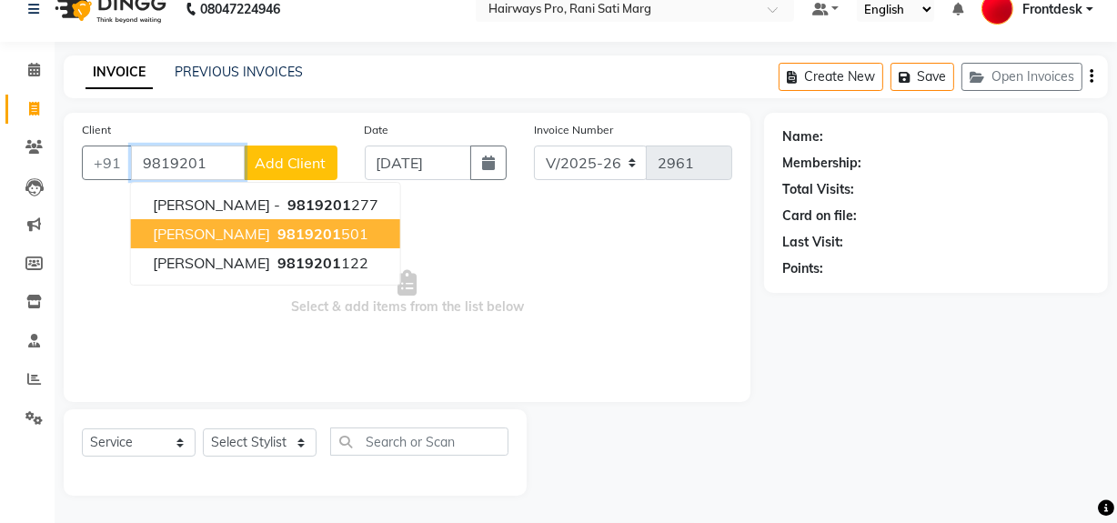
click at [244, 240] on span "[PERSON_NAME]" at bounding box center [211, 234] width 117 height 18
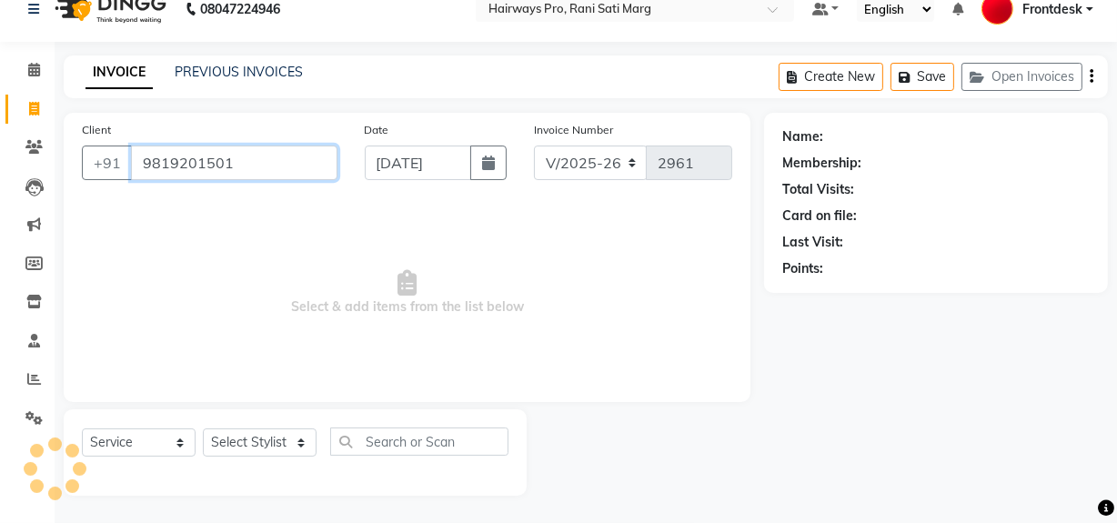
type input "9819201501"
select select "1: Object"
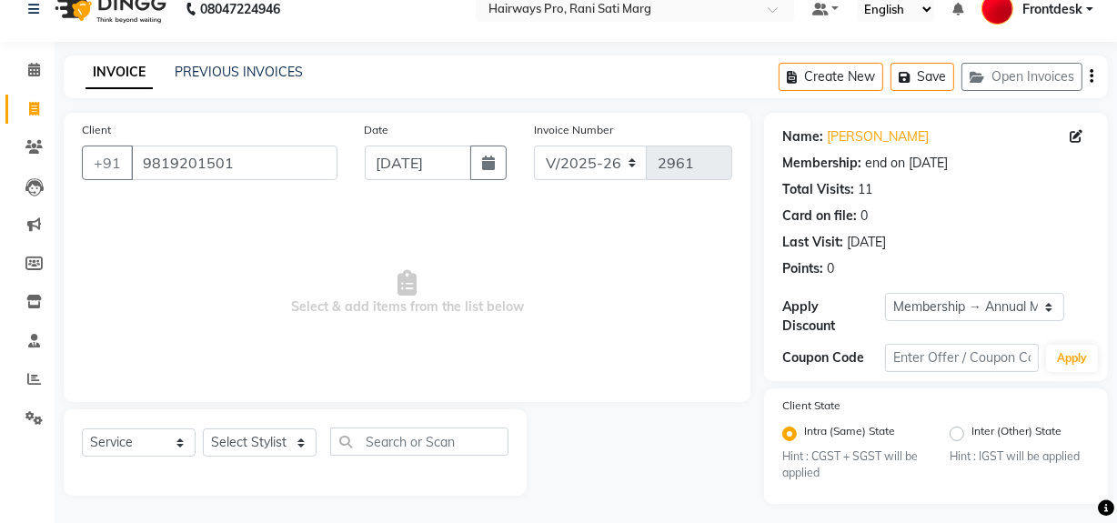
click at [244, 427] on div "Select Service Product Membership Package Voucher Prepaid Gift Card Select Styl…" at bounding box center [295, 448] width 427 height 43
click at [242, 437] on select "Select Stylist ABID DANISH [PERSON_NAME] Frontdesk INTEZAR [PERSON_NAME] [PERSO…" at bounding box center [260, 442] width 114 height 28
select select "13187"
click at [203, 428] on select "Select Stylist ABID DANISH [PERSON_NAME] Frontdesk INTEZAR [PERSON_NAME] [PERSO…" at bounding box center [260, 442] width 114 height 28
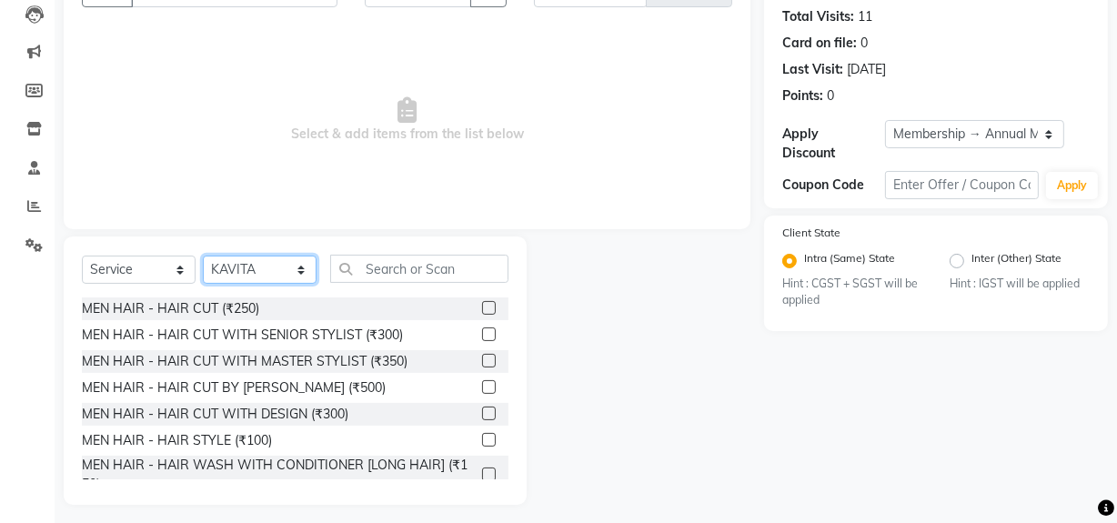
scroll to position [206, 0]
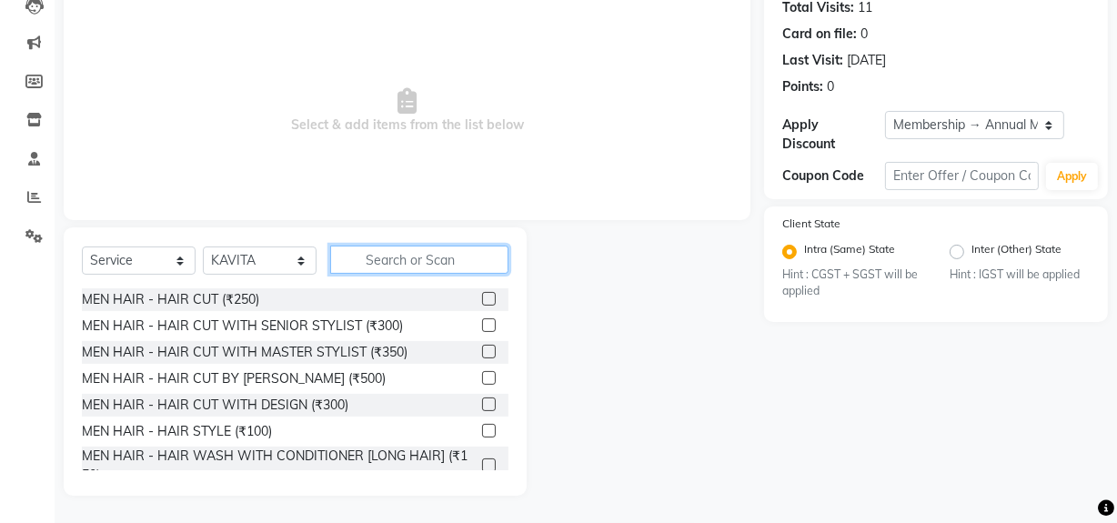
click at [384, 263] on input "text" at bounding box center [419, 260] width 178 height 28
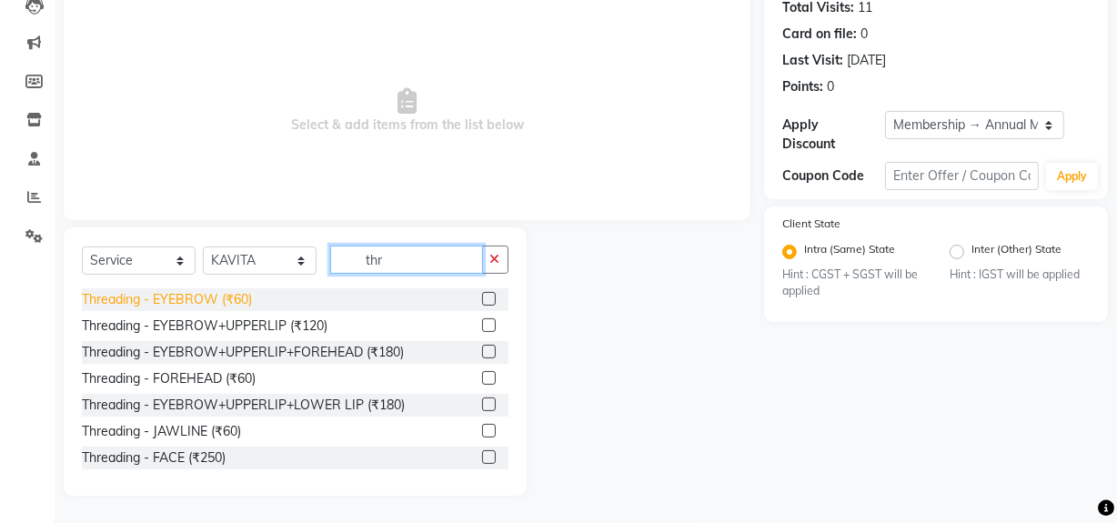
type input "thr"
click at [206, 296] on div "Threading - EYEBROW (₹60)" at bounding box center [167, 299] width 170 height 19
checkbox input "false"
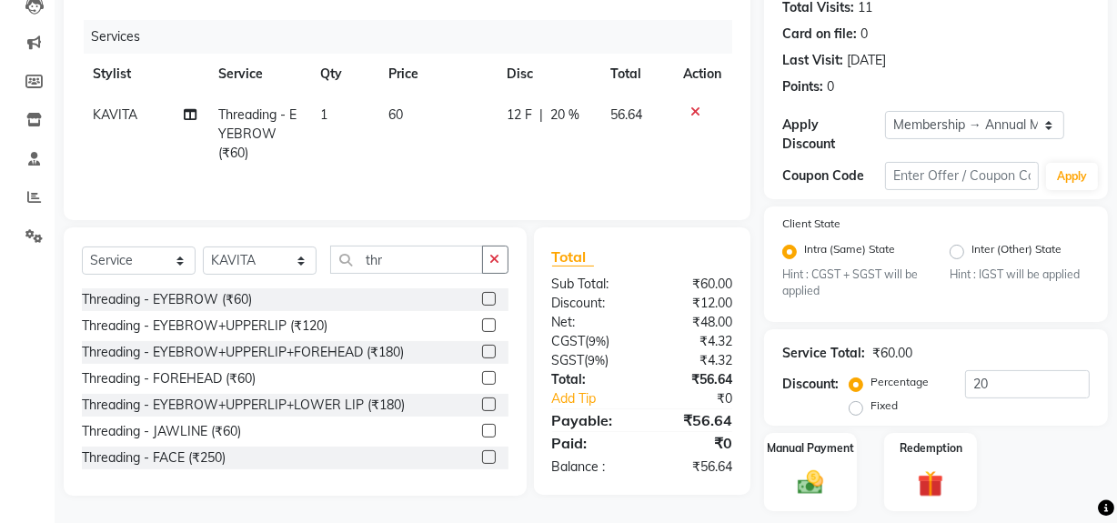
click at [395, 107] on span "60" at bounding box center [395, 114] width 15 height 16
select select "13187"
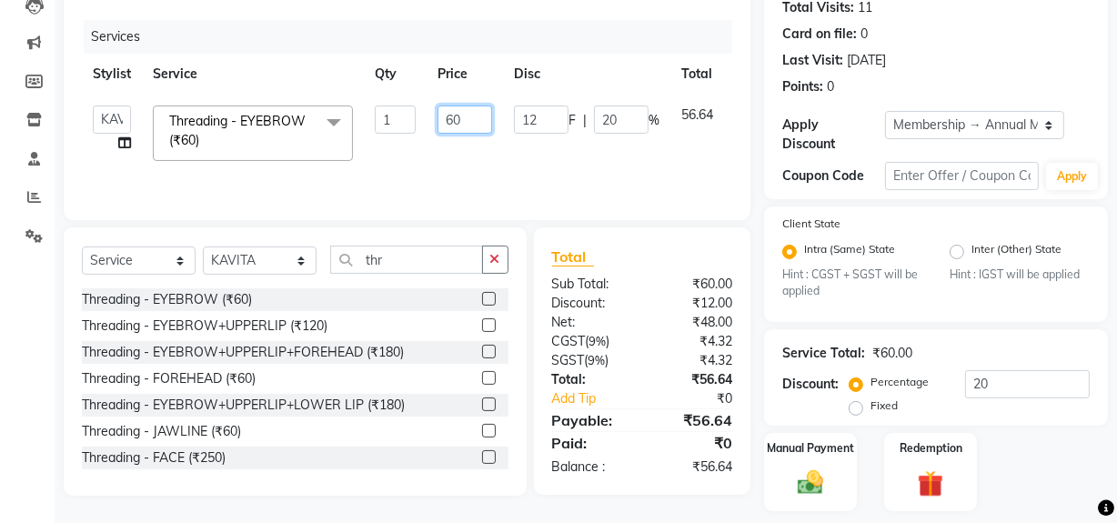
click at [454, 117] on input "60" at bounding box center [464, 119] width 55 height 28
type input "80"
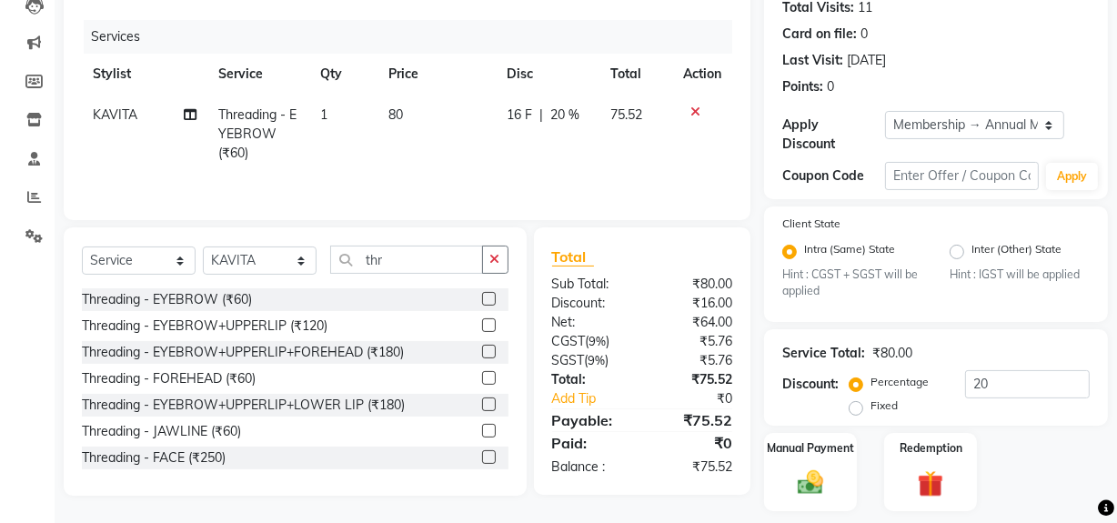
click at [449, 160] on td "80" at bounding box center [436, 134] width 118 height 79
select select "13187"
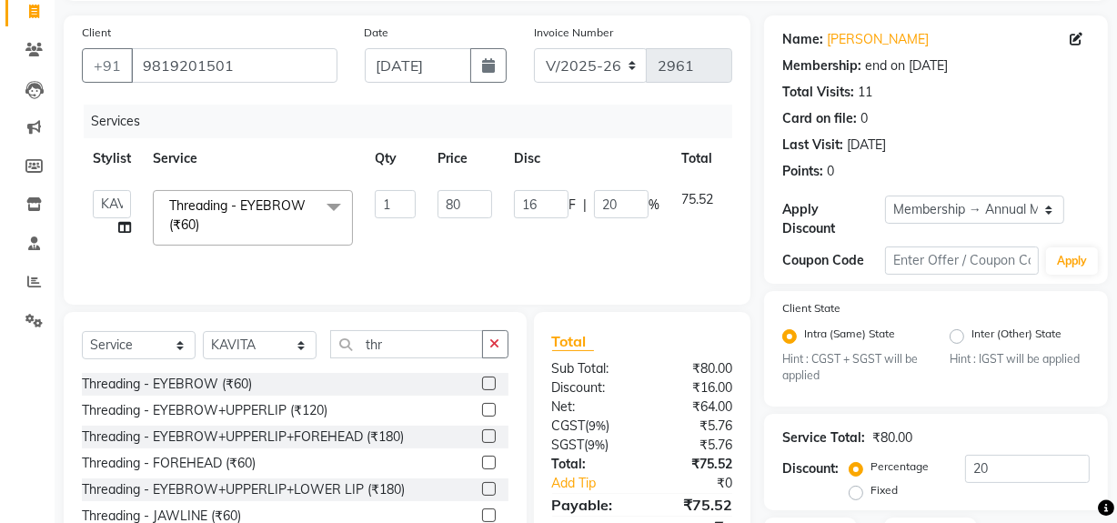
scroll to position [0, 0]
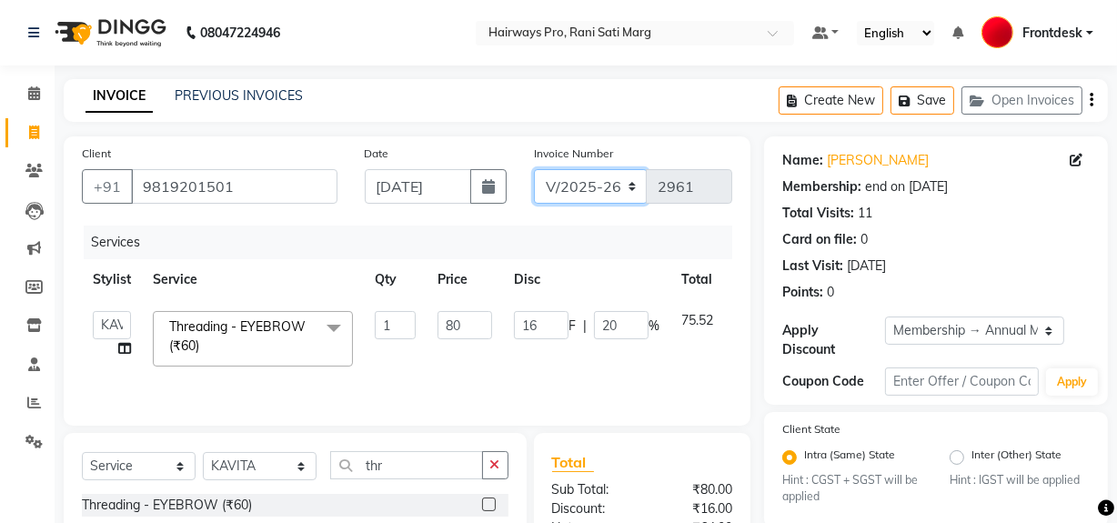
click at [579, 187] on select "INV/25-26 V/2025-26" at bounding box center [591, 186] width 114 height 35
select select "6960"
click at [534, 169] on select "INV/25-26 V/2025-26" at bounding box center [591, 186] width 114 height 35
type input "4174"
click at [1090, 100] on icon "button" at bounding box center [1092, 100] width 4 height 1
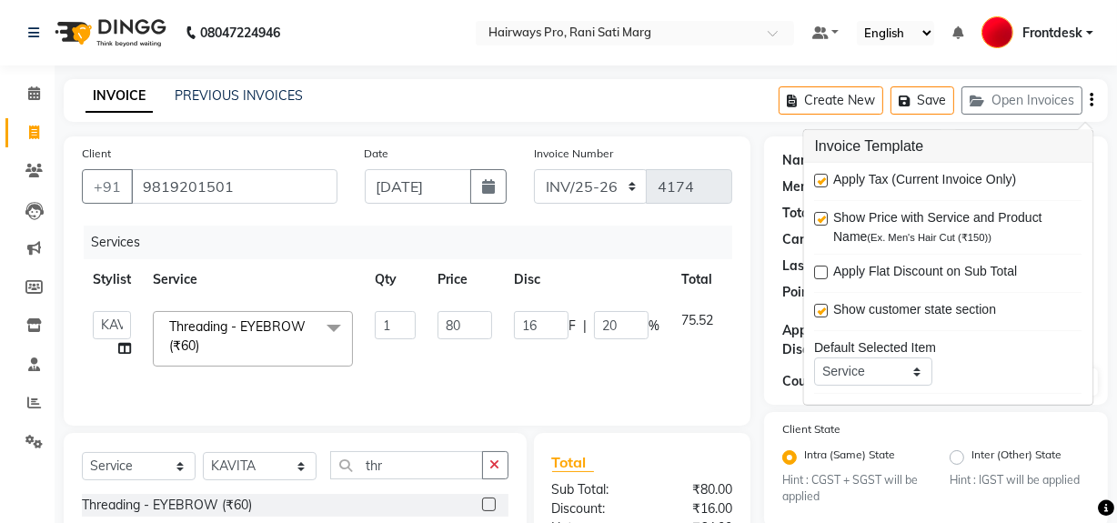
click at [824, 176] on label at bounding box center [822, 181] width 14 height 14
click at [824, 176] on input "checkbox" at bounding box center [821, 182] width 12 height 12
checkbox input "false"
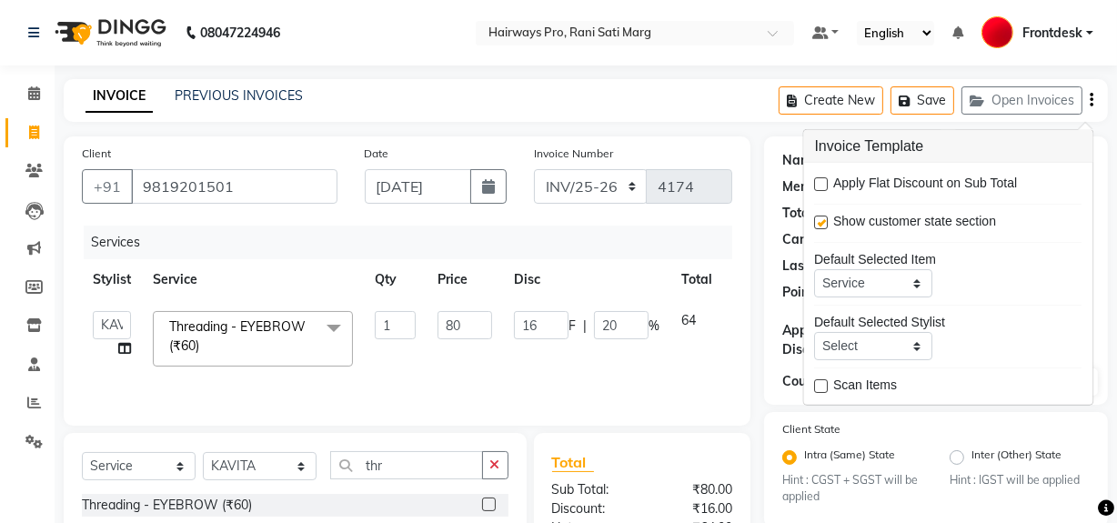
click at [682, 246] on div "Services" at bounding box center [415, 243] width 662 height 34
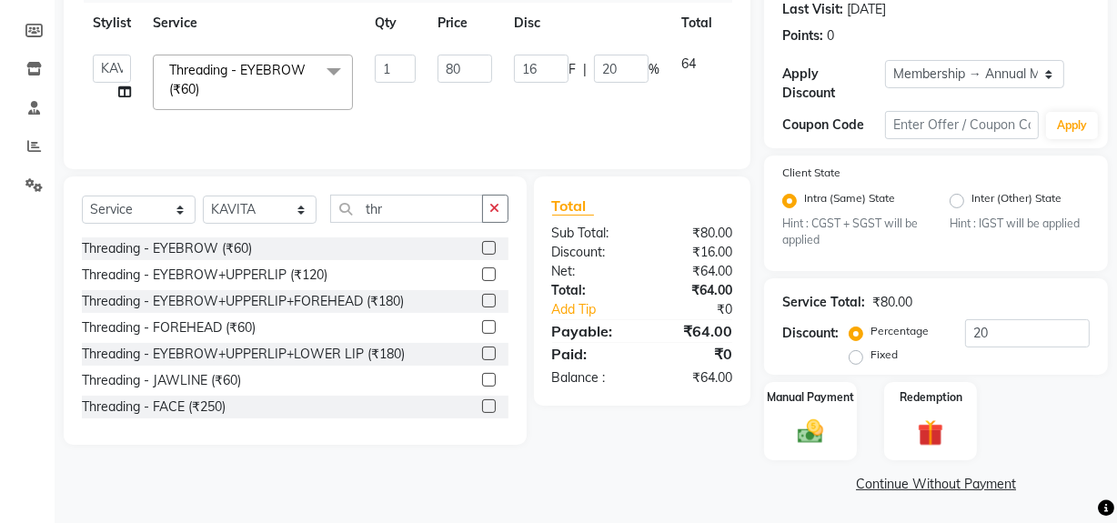
scroll to position [258, 0]
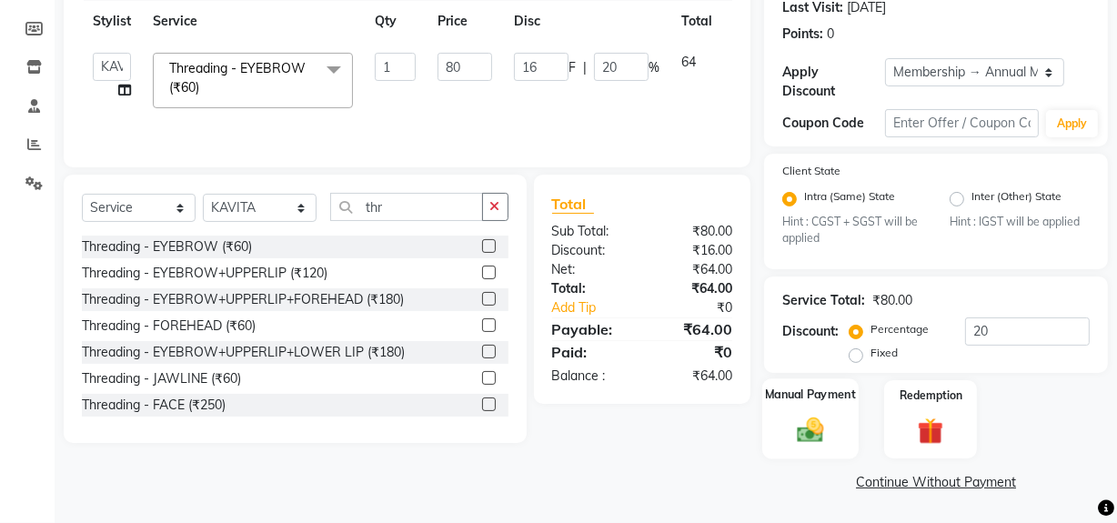
click at [818, 426] on img at bounding box center [811, 430] width 44 height 31
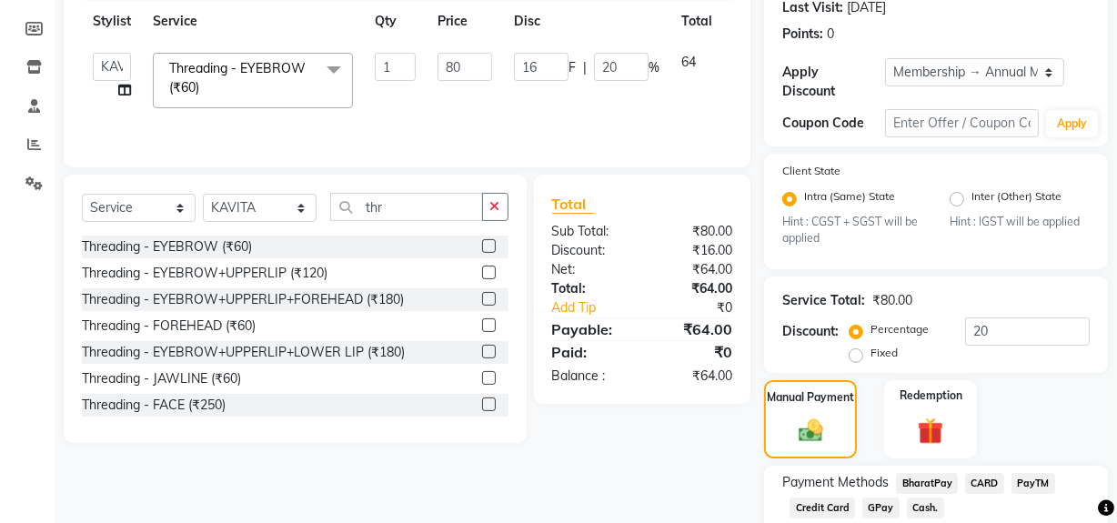
click at [928, 507] on span "Cash." at bounding box center [925, 507] width 37 height 21
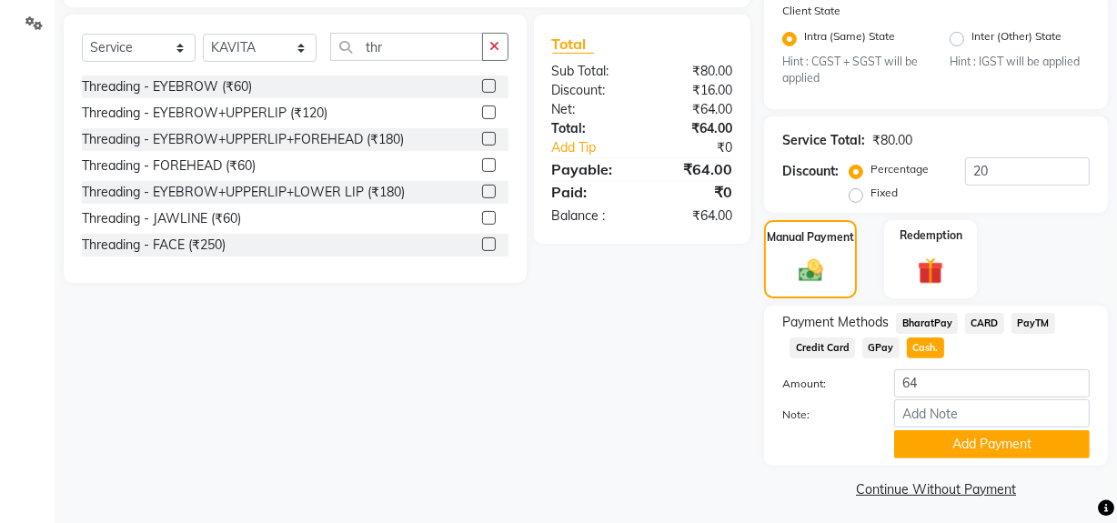
scroll to position [427, 0]
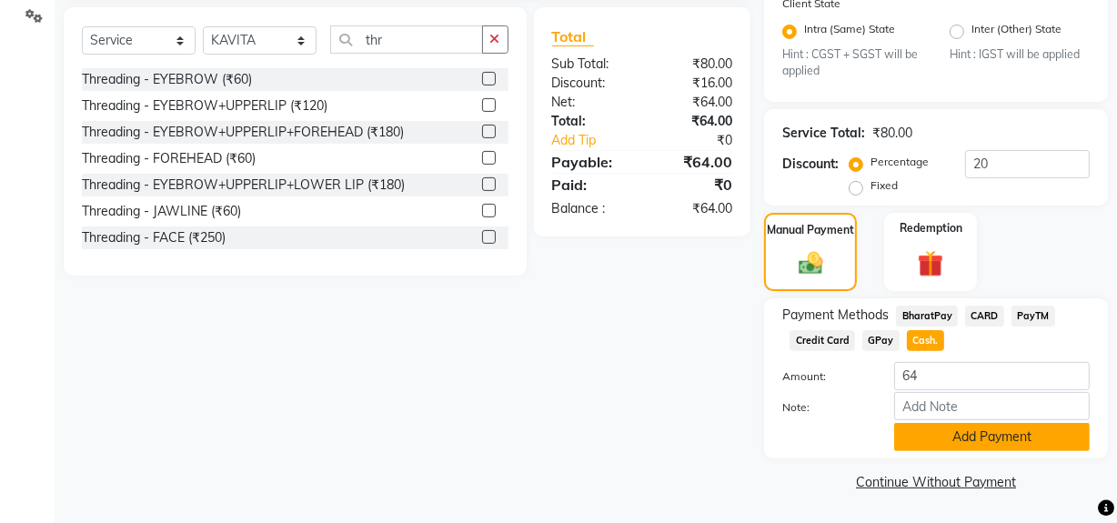
click at [955, 435] on button "Add Payment" at bounding box center [992, 437] width 196 height 28
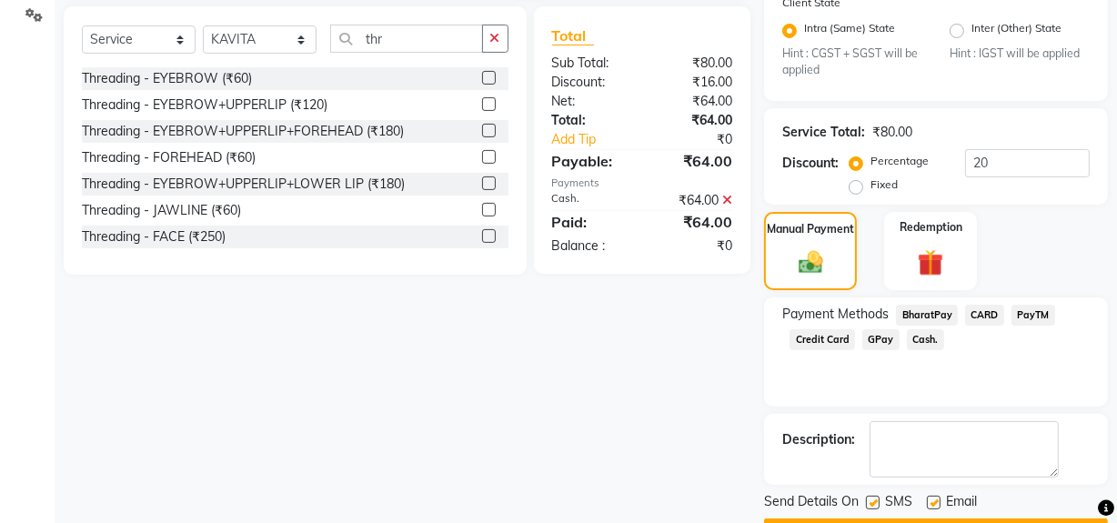
click at [874, 503] on label at bounding box center [873, 503] width 14 height 14
click at [874, 503] on input "checkbox" at bounding box center [872, 503] width 12 height 12
checkbox input "false"
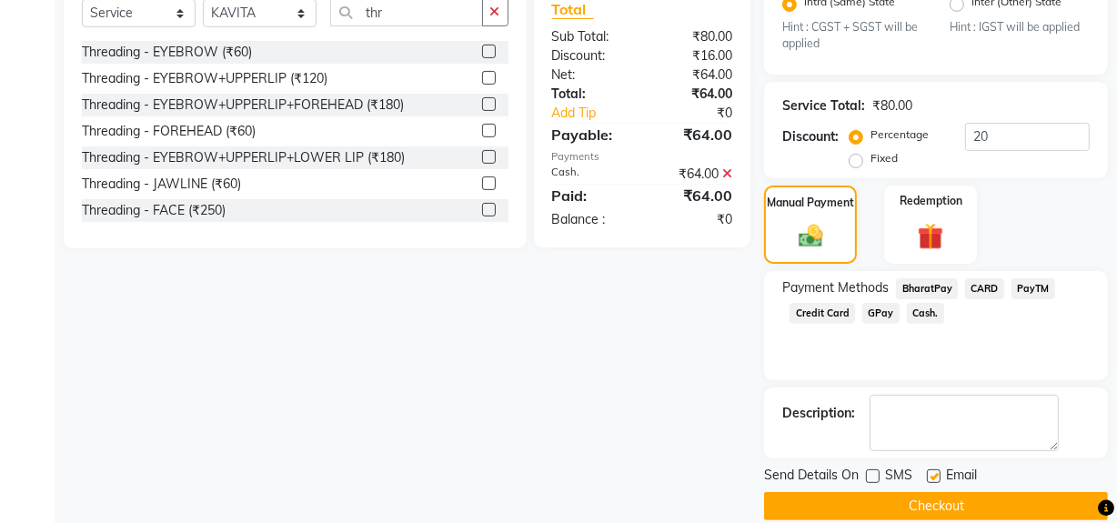
scroll to position [477, 0]
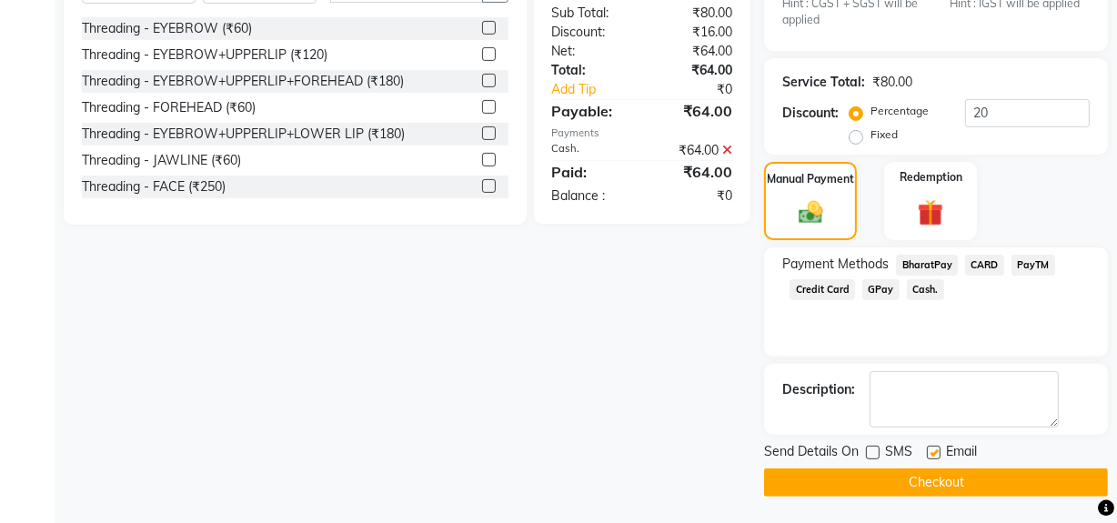
click at [899, 482] on button "Checkout" at bounding box center [936, 482] width 344 height 28
